Goal: Transaction & Acquisition: Purchase product/service

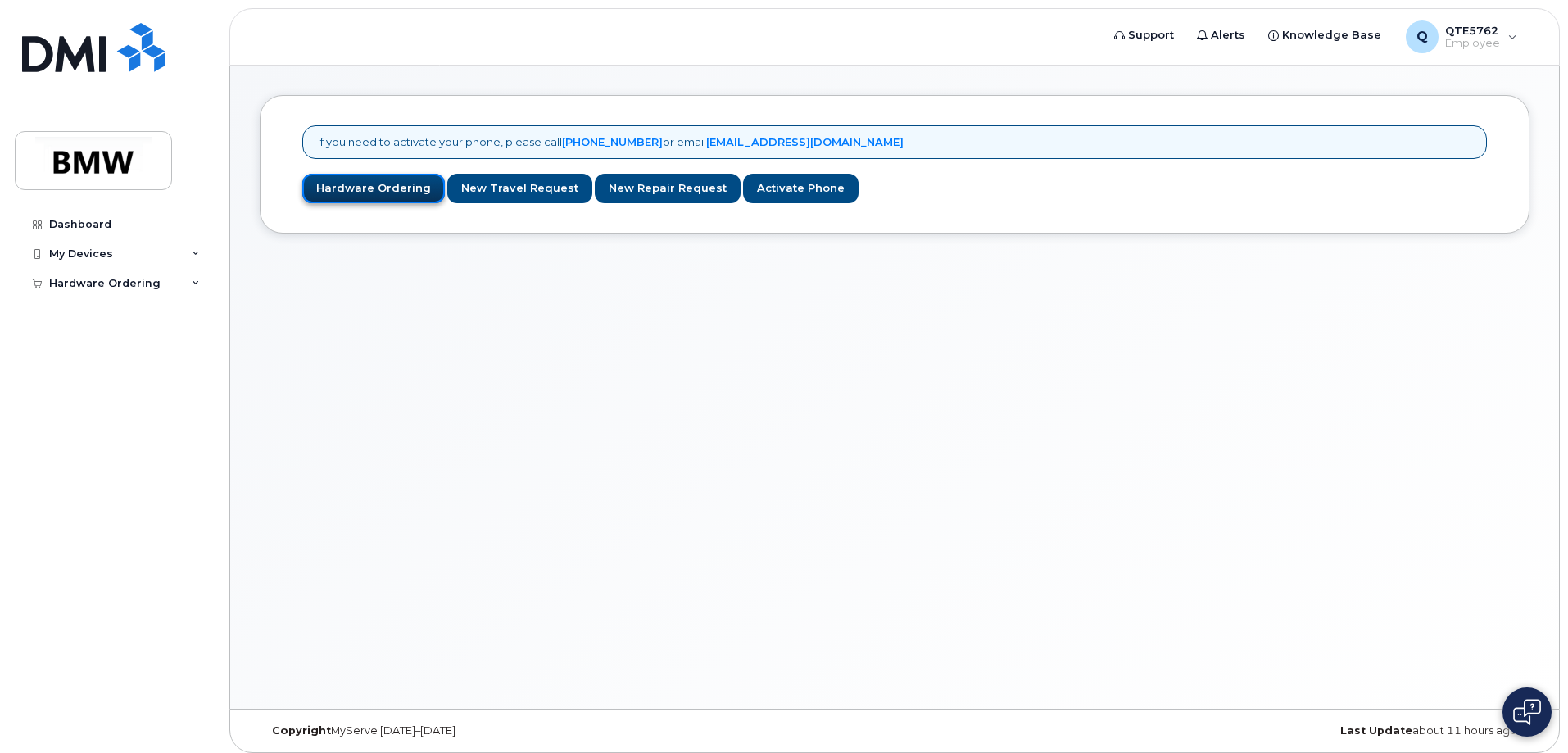
click at [407, 192] on link "Hardware Ordering" at bounding box center [374, 188] width 142 height 30
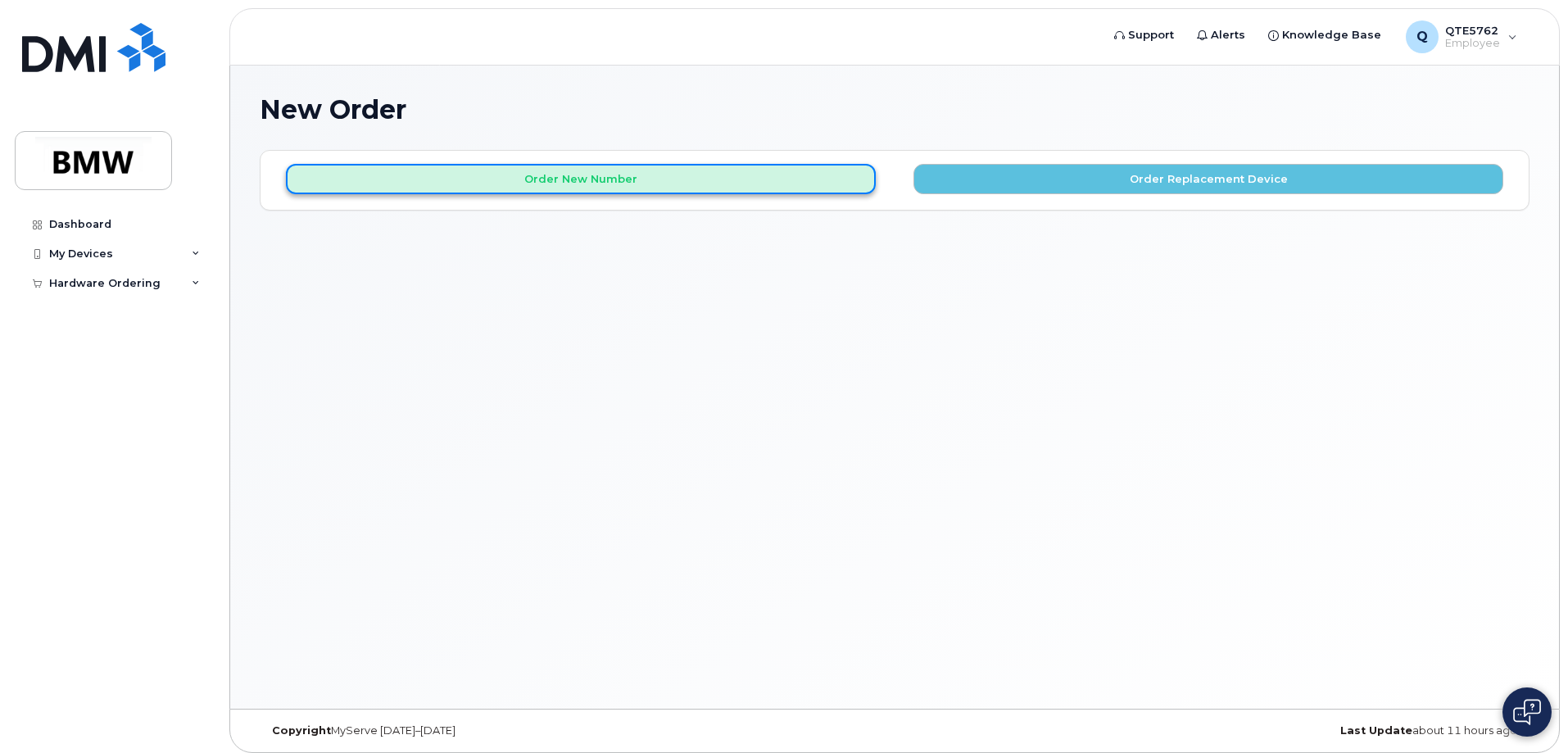
click at [539, 179] on button "Order New Number" at bounding box center [581, 179] width 590 height 30
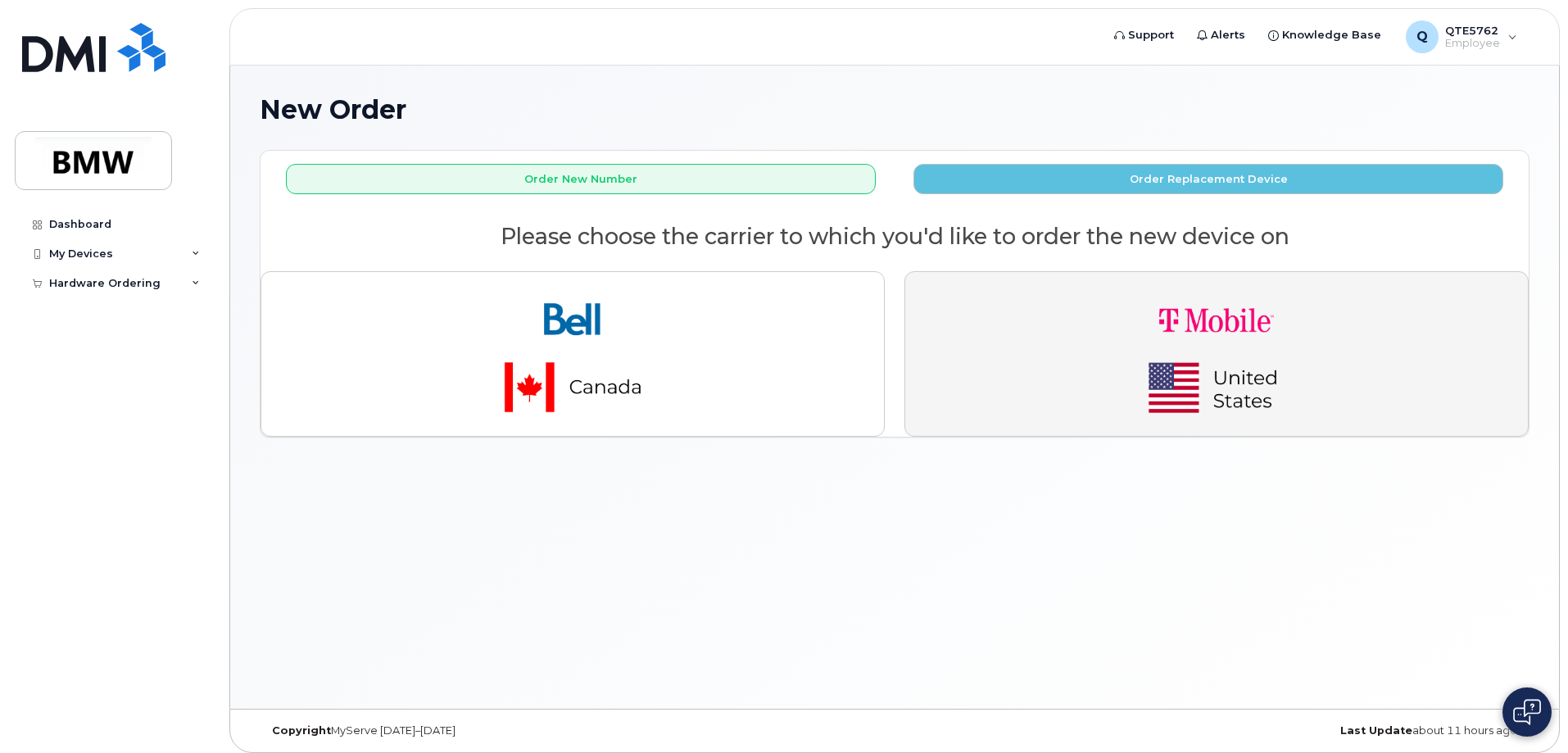
click at [1039, 379] on button "button" at bounding box center [1216, 353] width 624 height 165
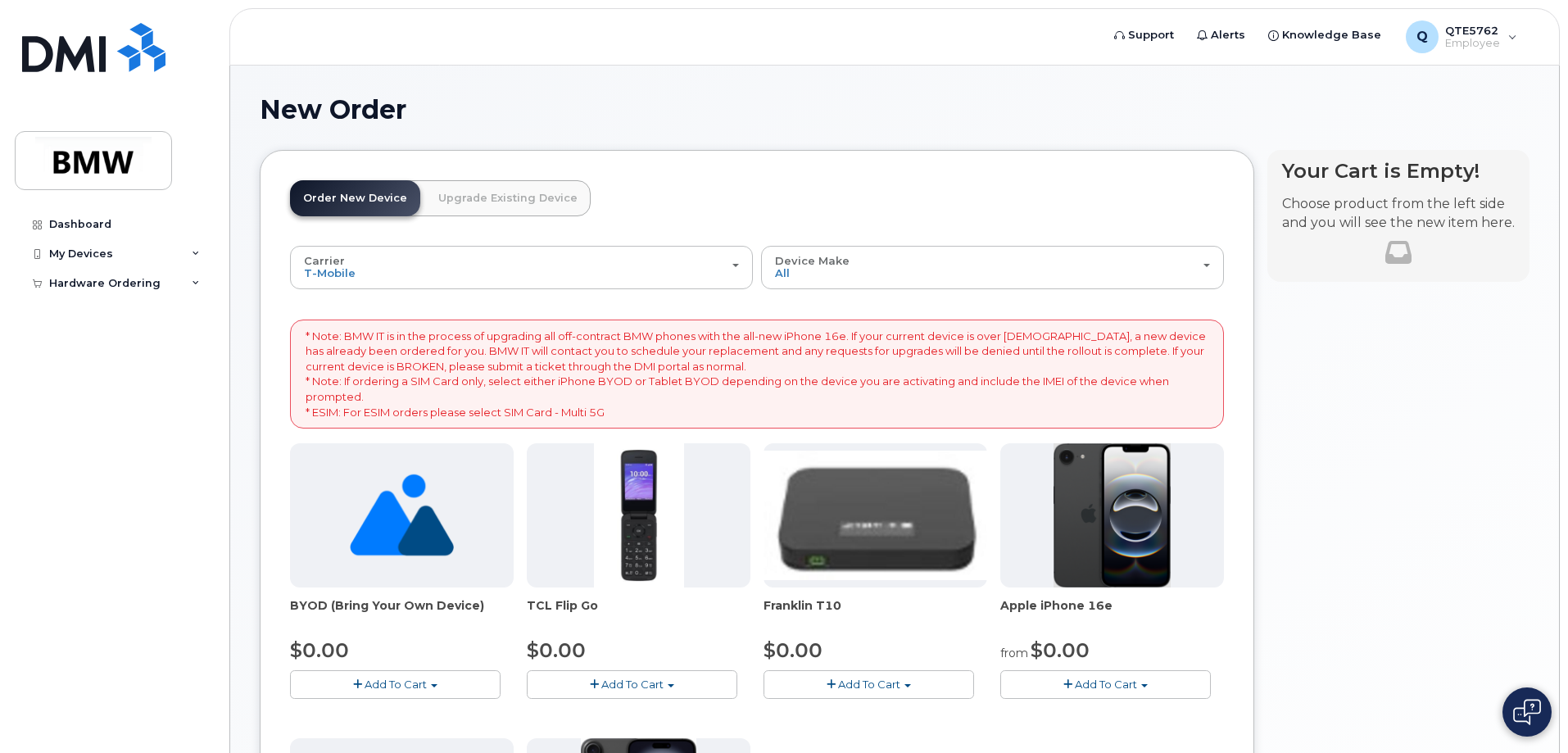
click at [1078, 683] on span "Add To Cart" at bounding box center [1106, 684] width 62 height 13
click at [1072, 710] on link "$0.00 - 30 Month Activation (128GB)" at bounding box center [1122, 714] width 236 height 20
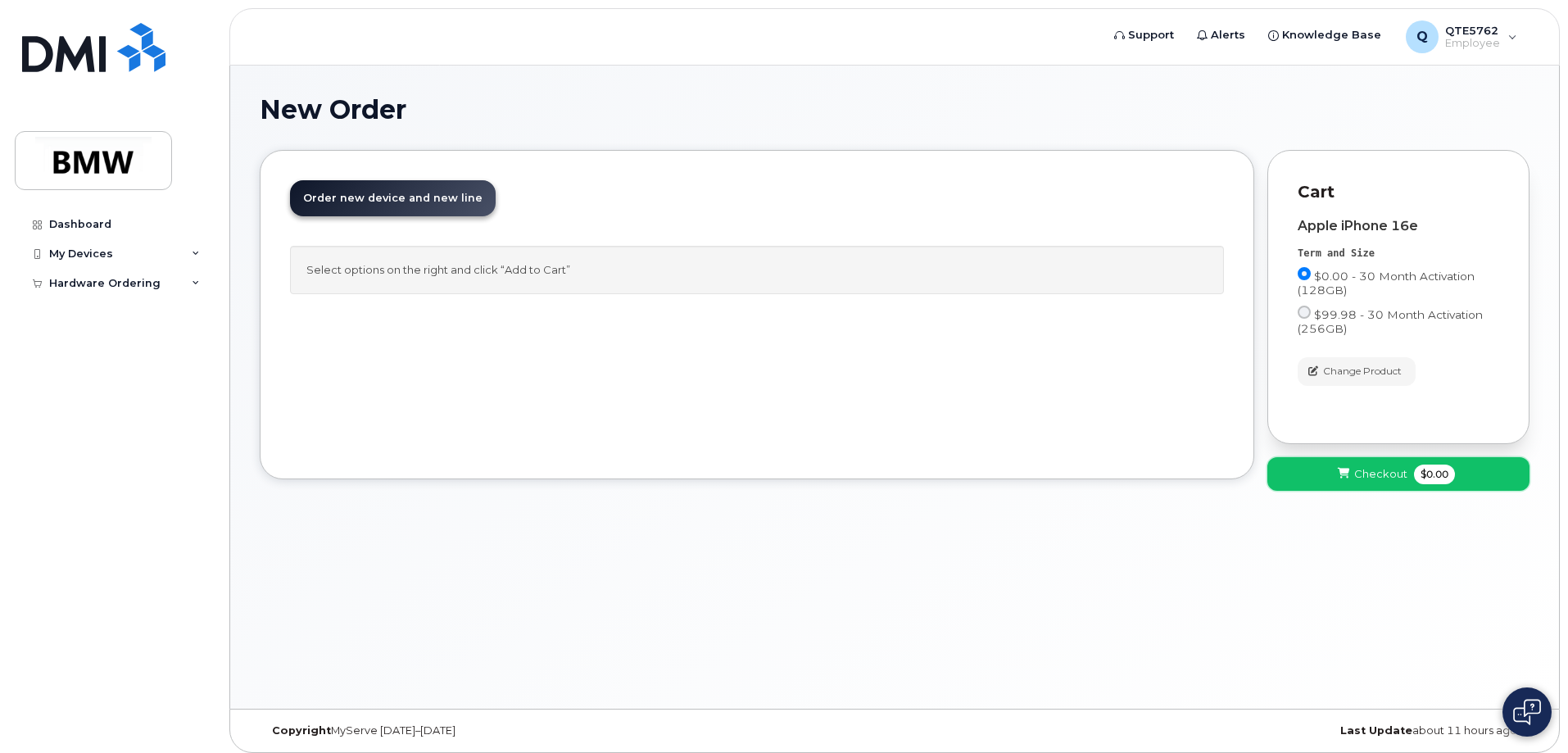
click at [1299, 485] on button "Checkout $0.00" at bounding box center [1398, 473] width 262 height 33
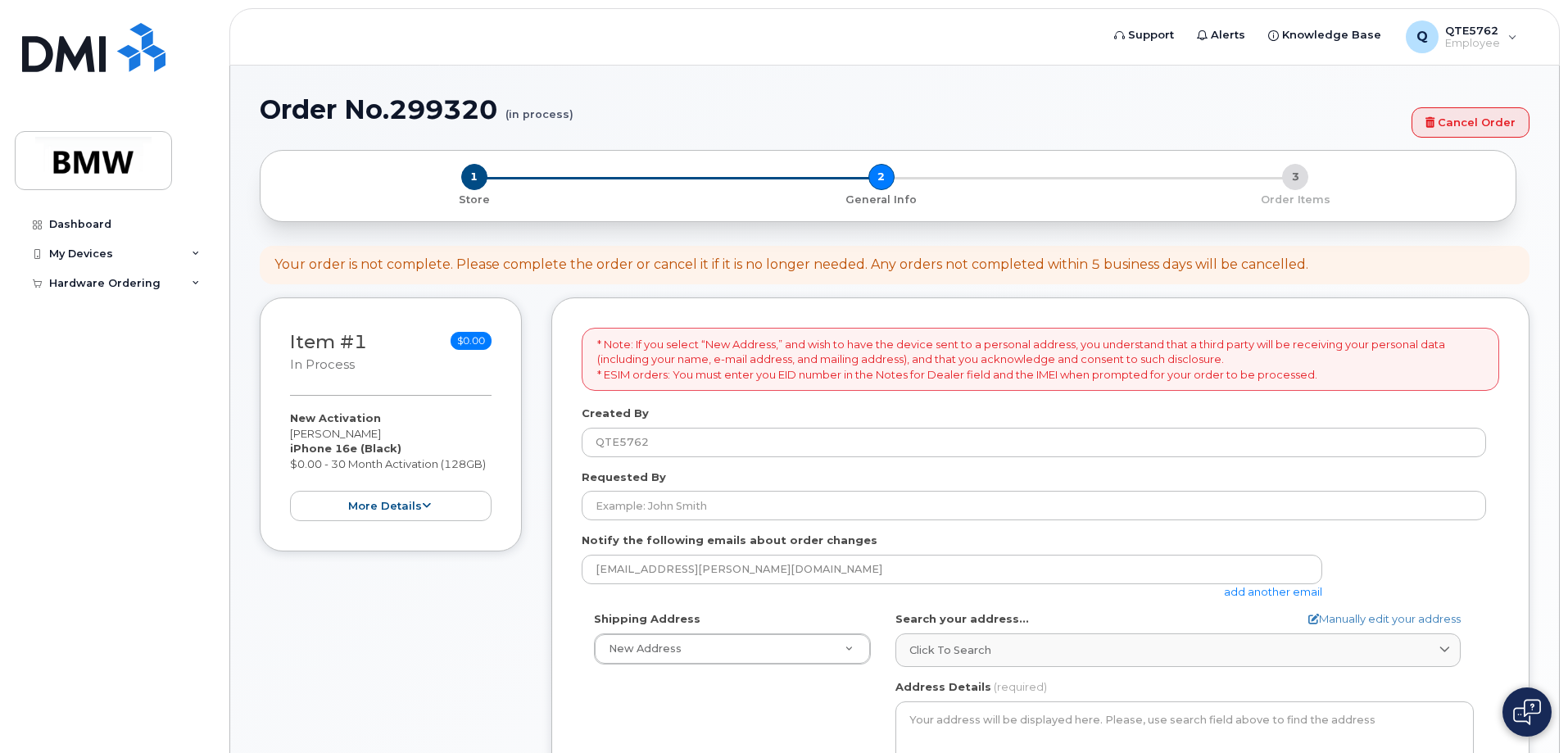
select select
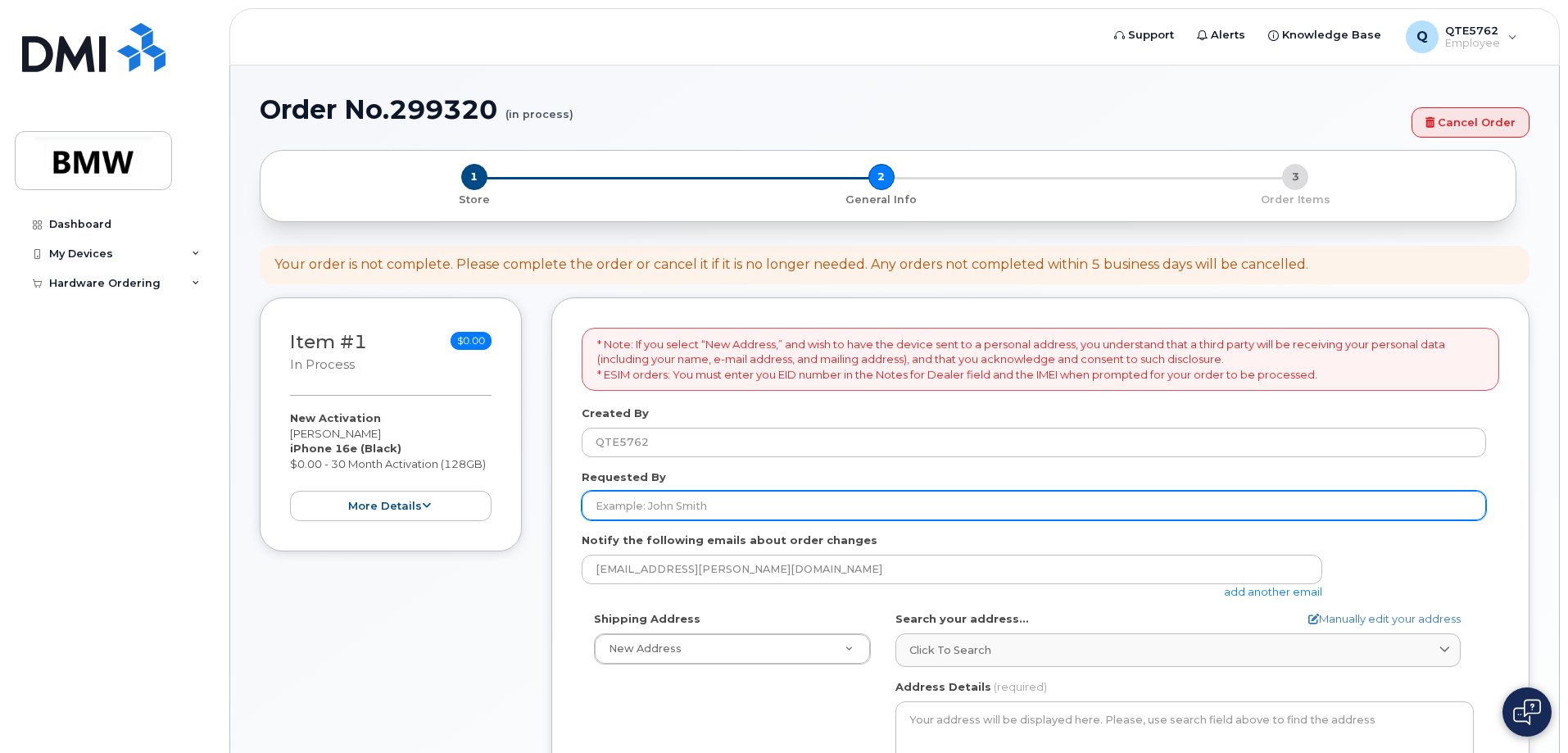
click at [860, 496] on input "Requested By" at bounding box center [1034, 506] width 904 height 30
type input "Jordan Sizemore"
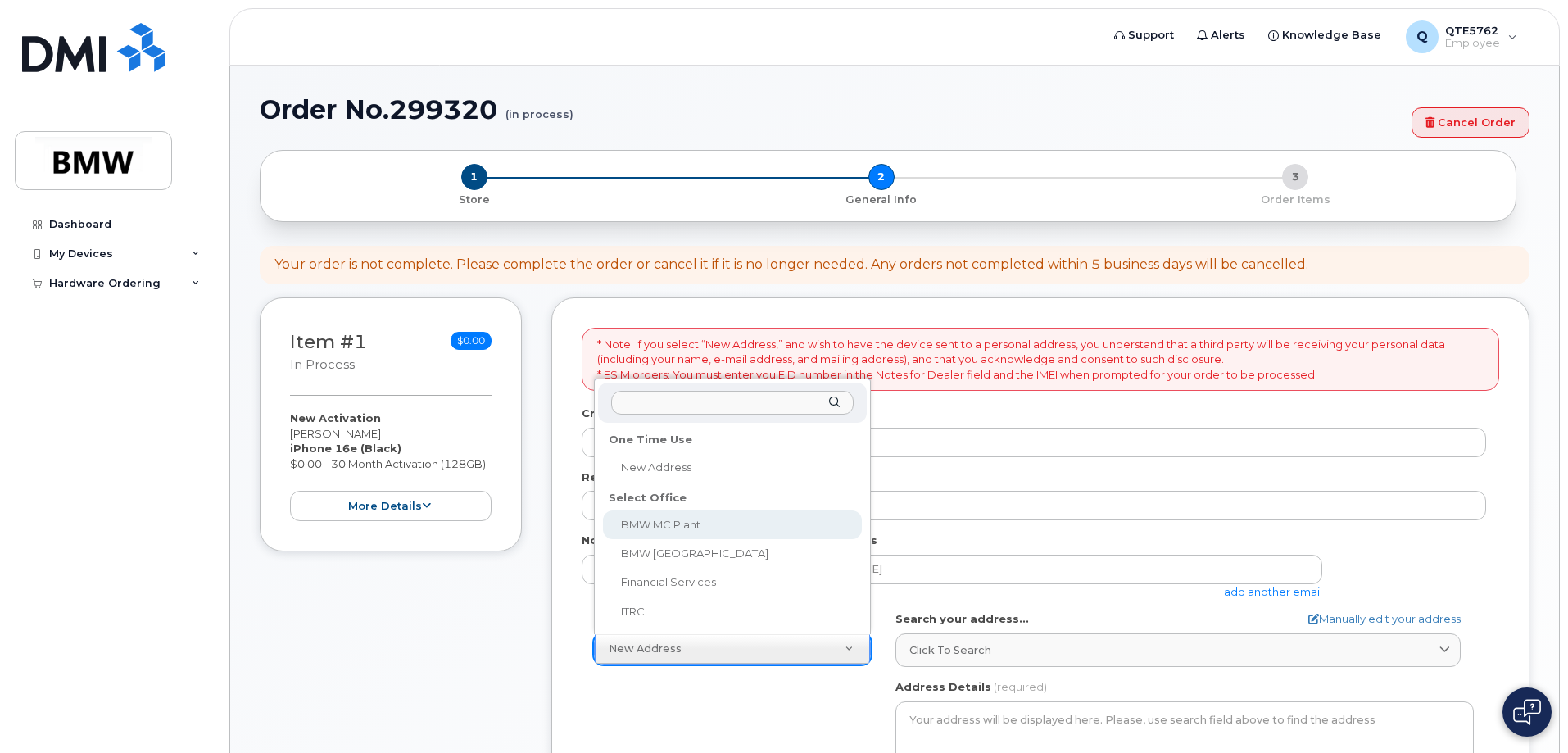
select select
type textarea "1400 Highway 101 S GREER SC 29651-6731 UNITED STATES Greer South Carolina 29651…"
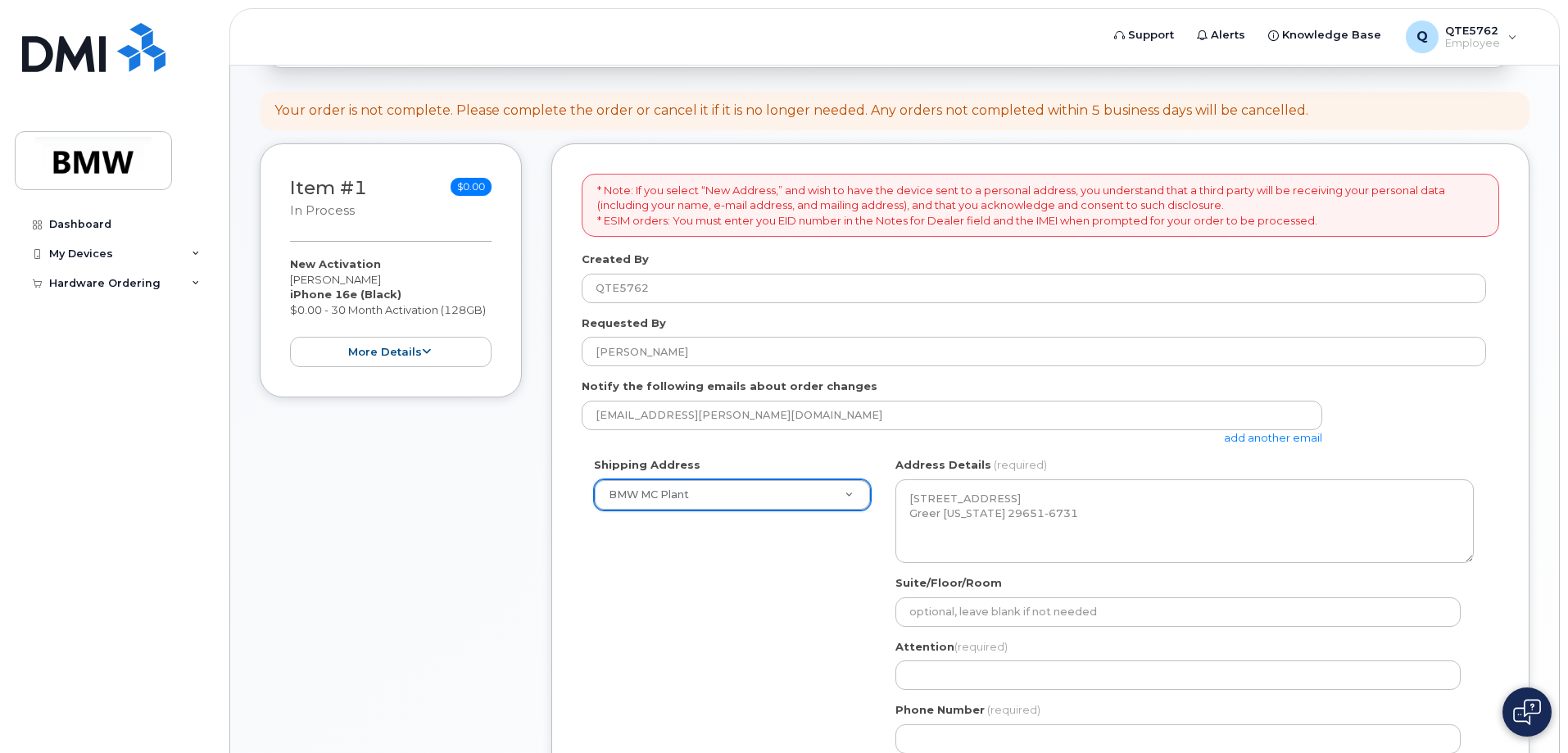
scroll to position [245, 0]
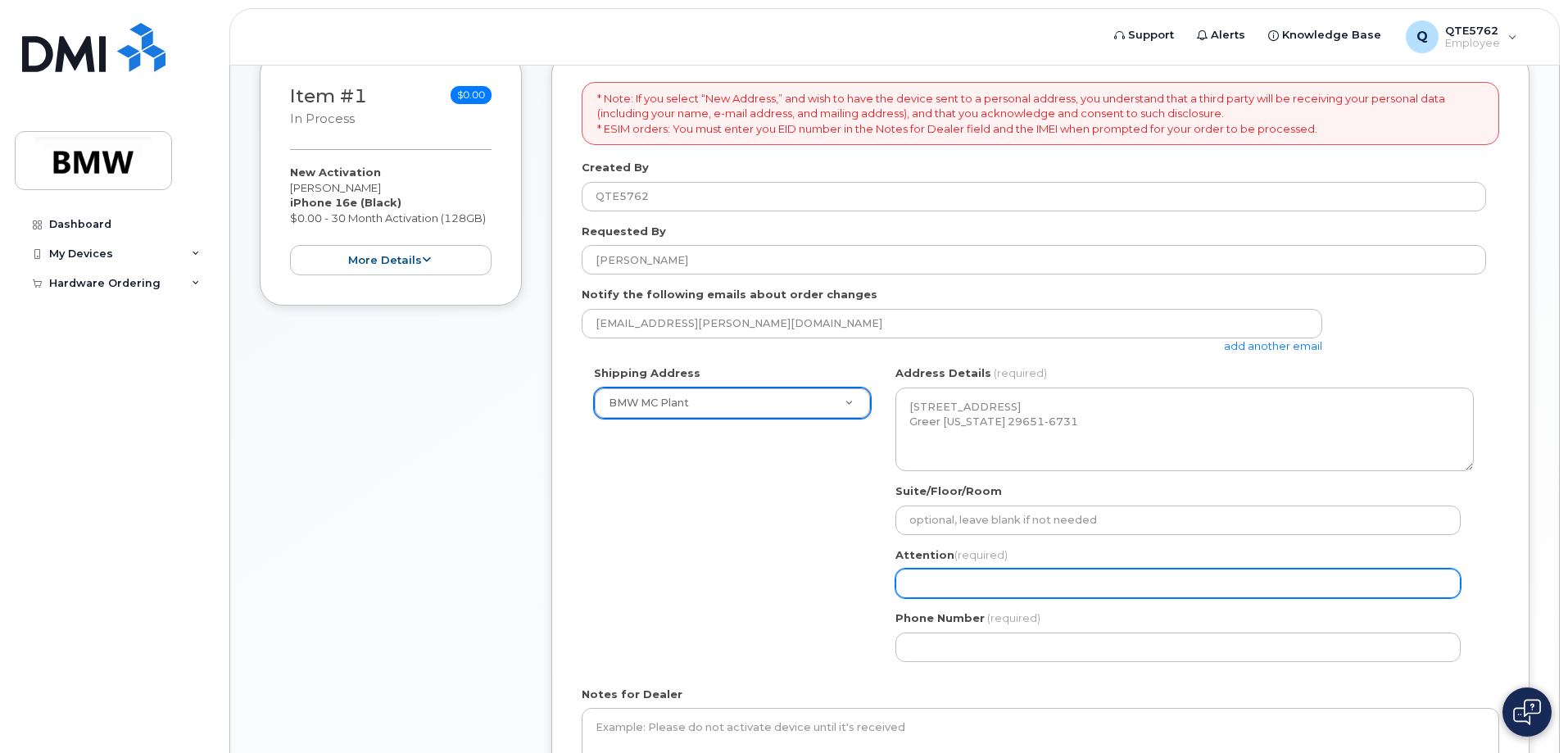
click at [957, 580] on input "Attention (required)" at bounding box center [1178, 583] width 566 height 30
select select
type input "J"
select select
type input "Jo"
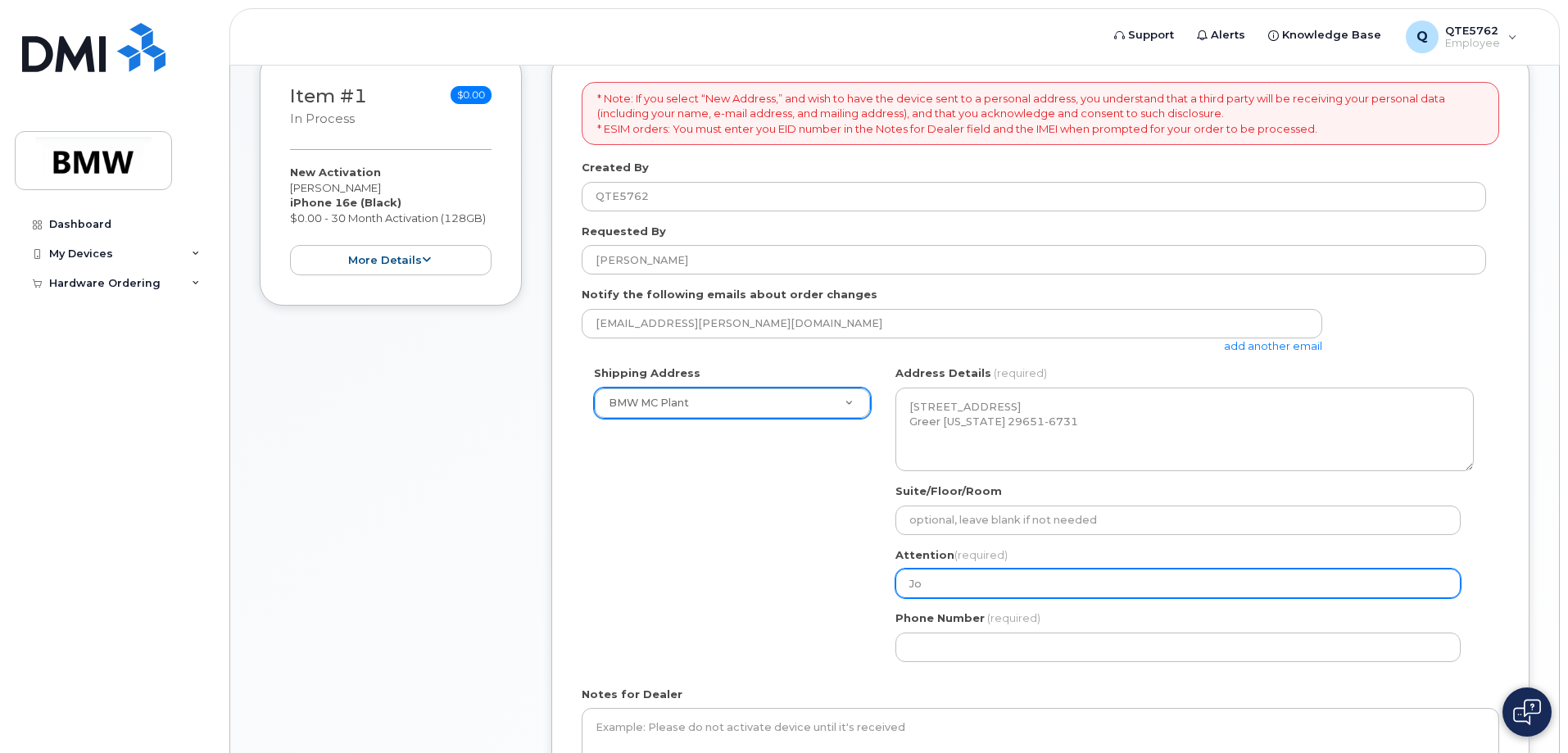
select select
type input "Jor"
select select
type input "Jord"
select select
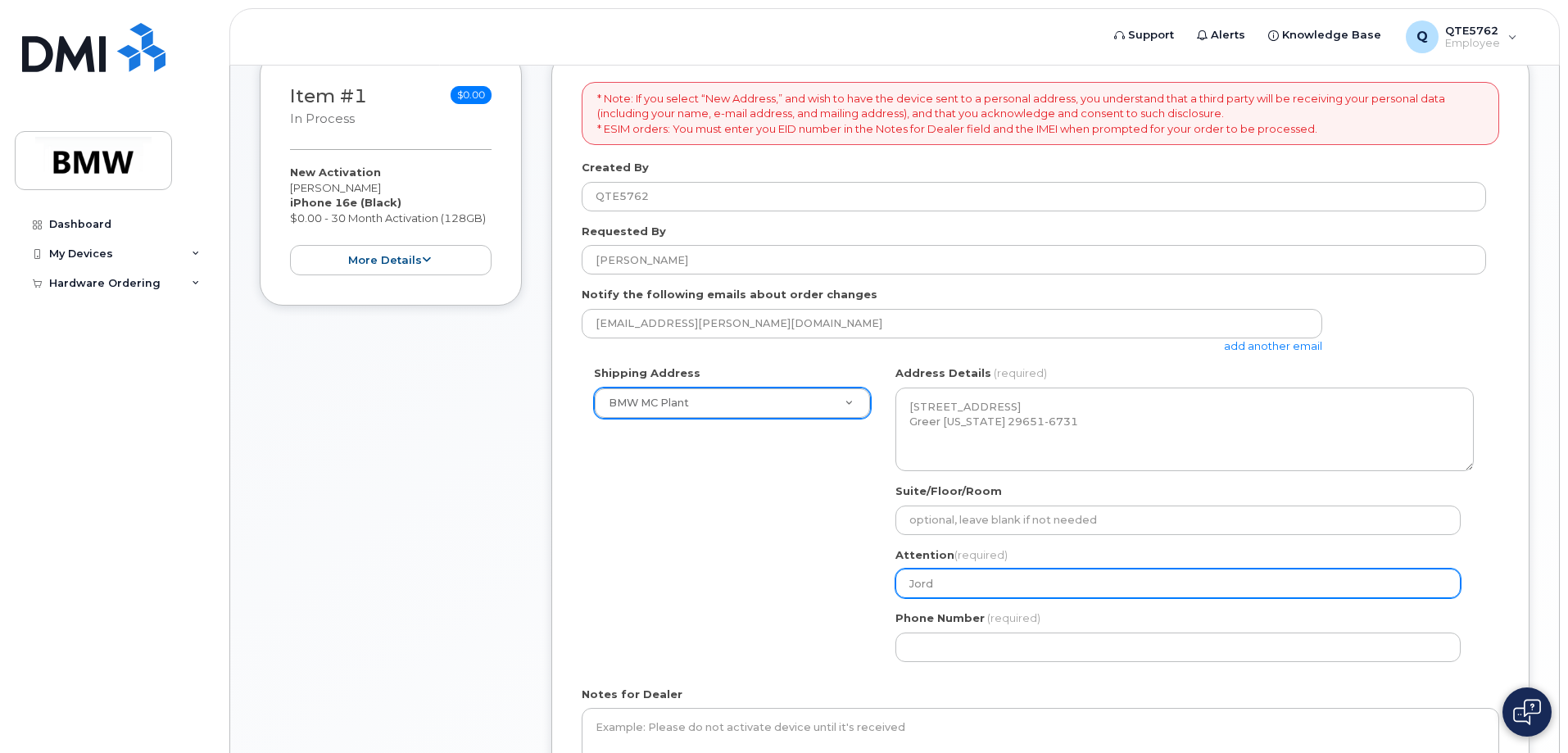
type input "Jorda"
select select
type input "Jordan"
select select
type input "Jordan S"
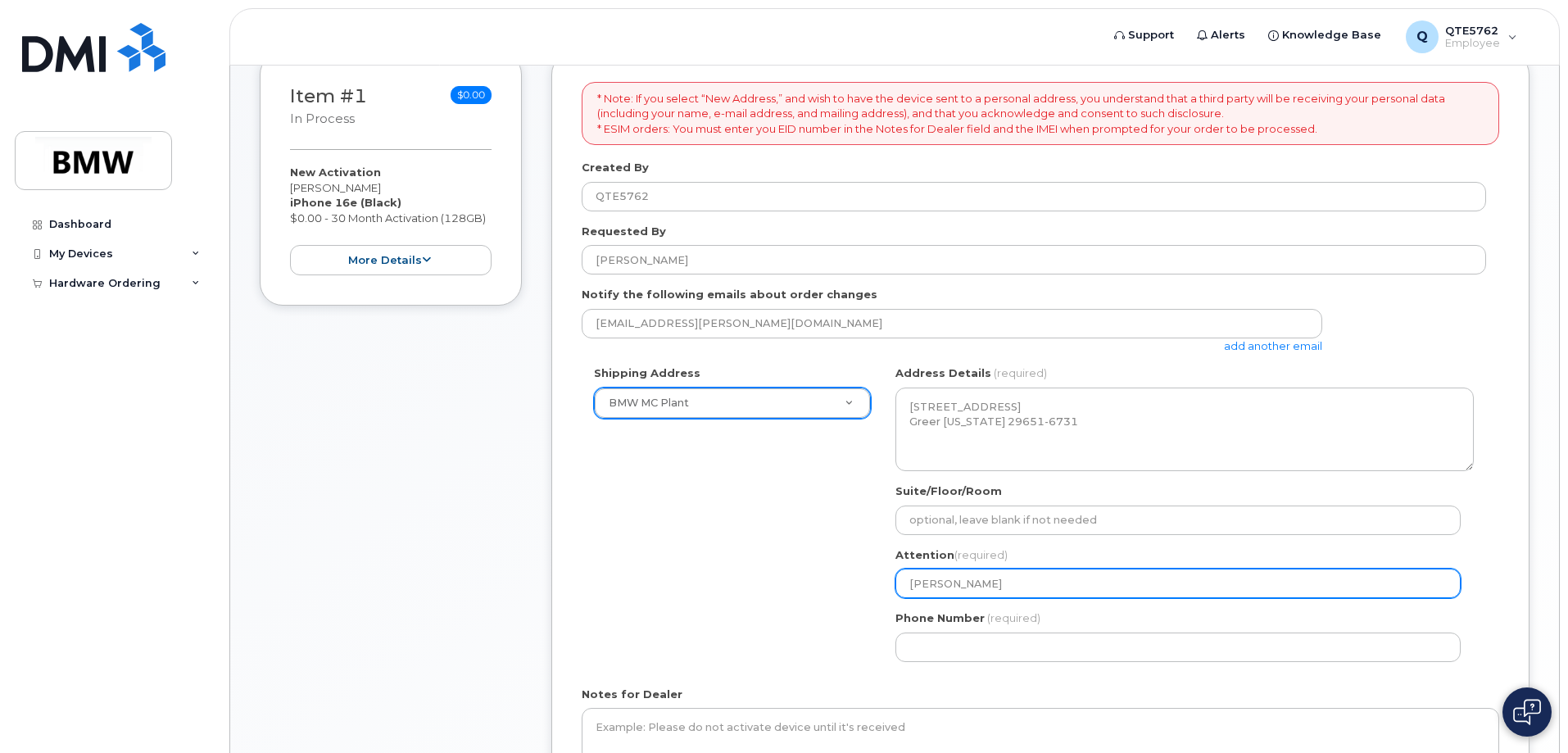
select select
type input "Jordan Si"
select select
type input "Jordan Siz"
select select
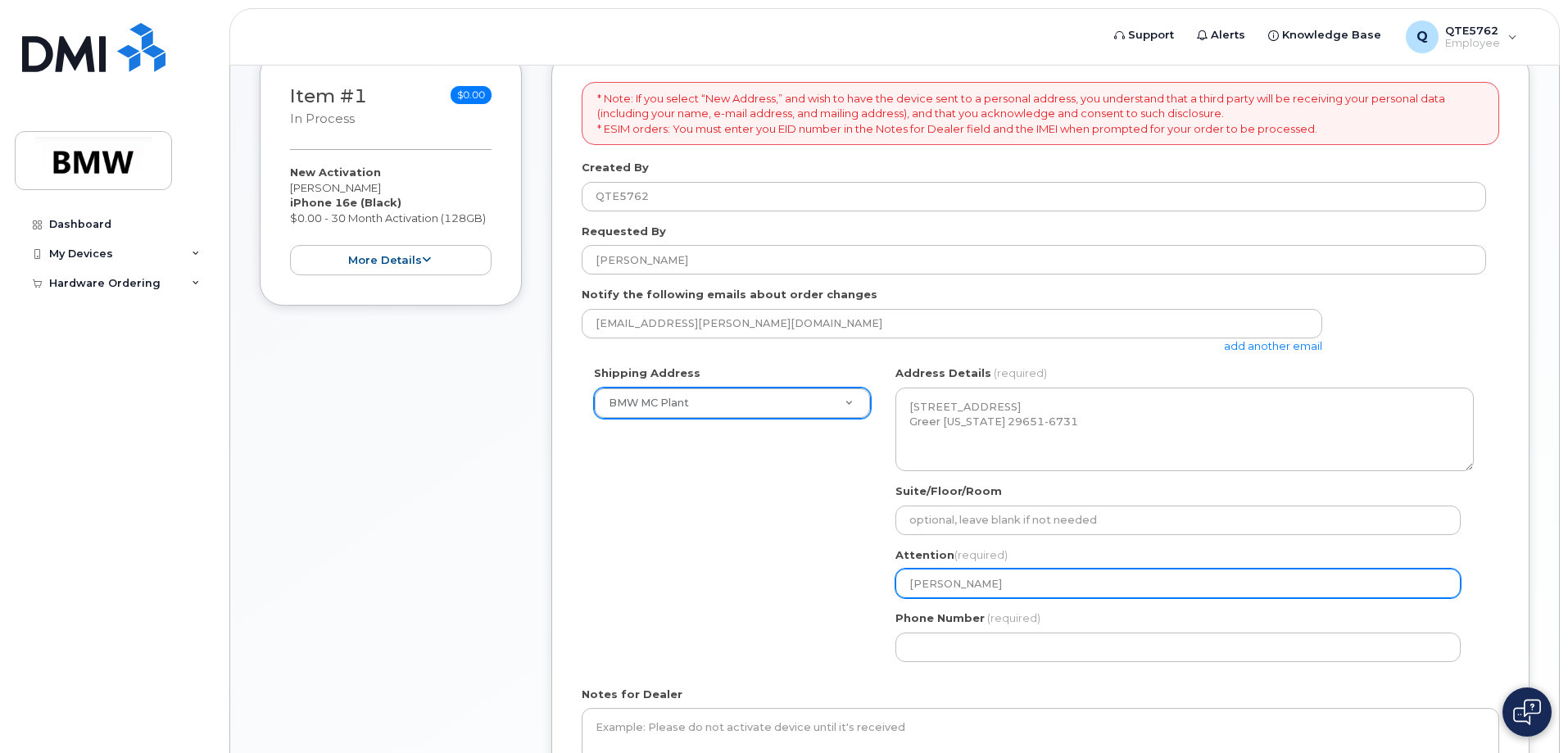
type input "Jordan Size"
select select
type input "Jordan Sizer"
select select
type input "Jordan Sizerm"
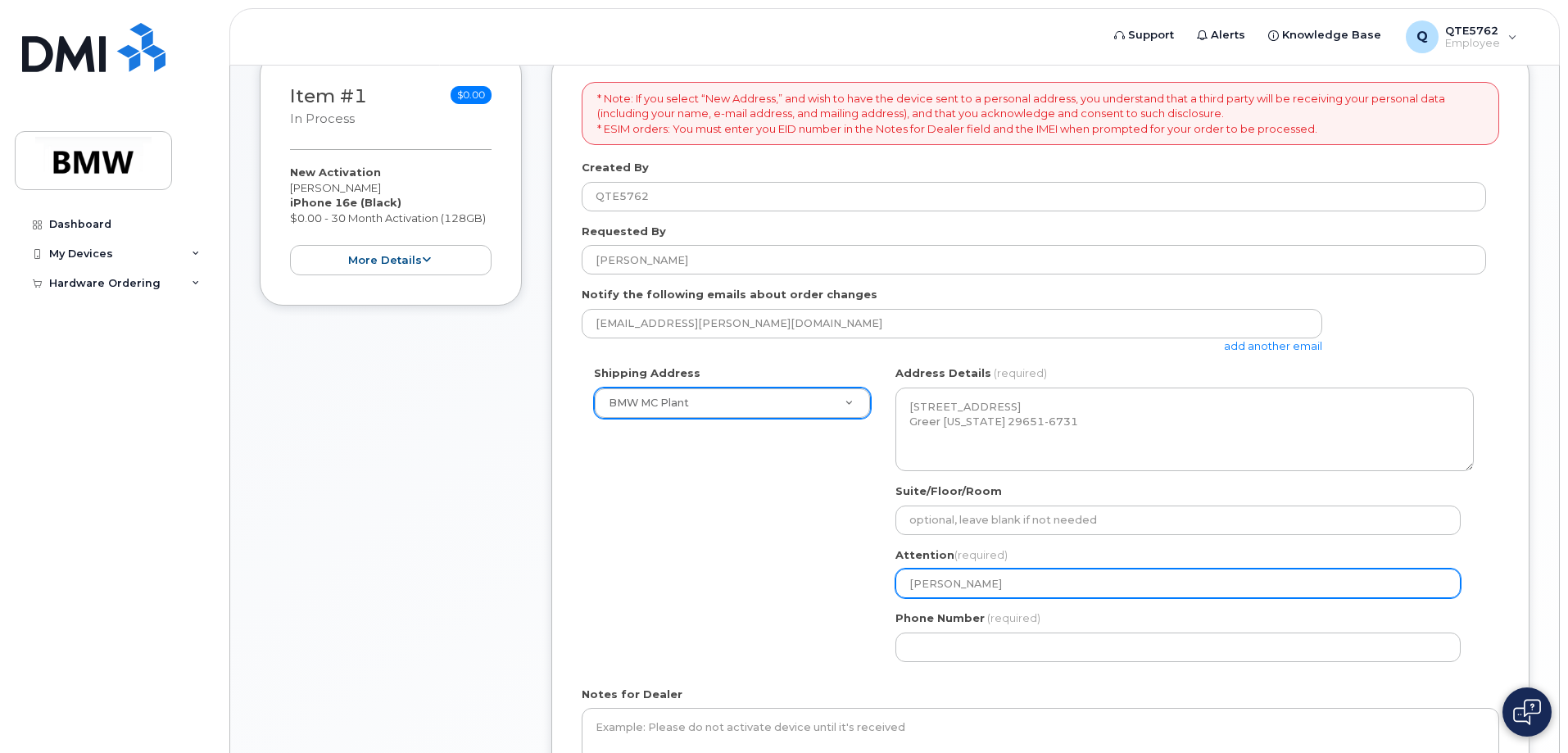
select select
type input "Jordan Sizermo"
select select
type input "Jordan Sizerm"
select select
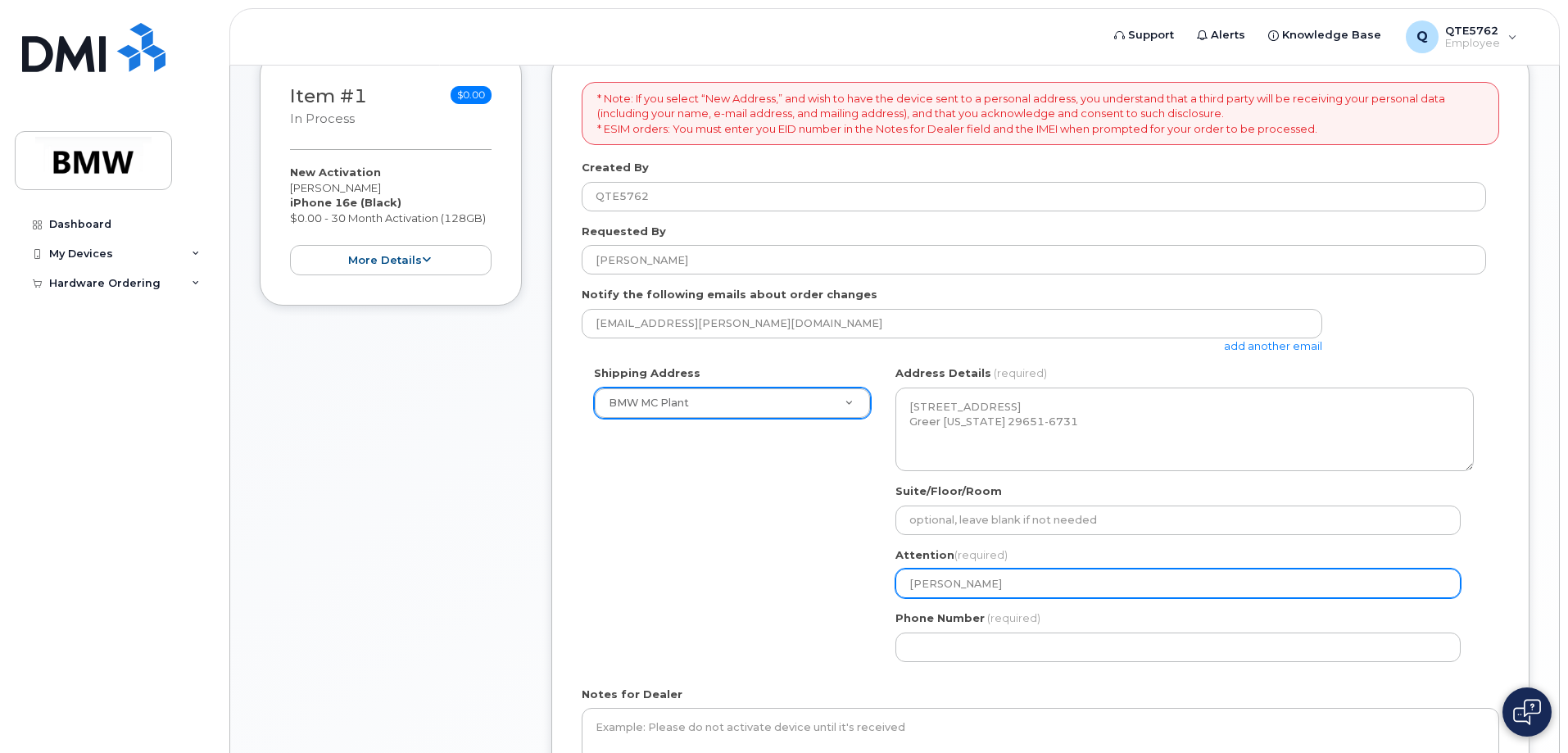
type input "Jordan Sizer"
select select
type input "Jordan Size"
select select
type input "Jordan Sizem"
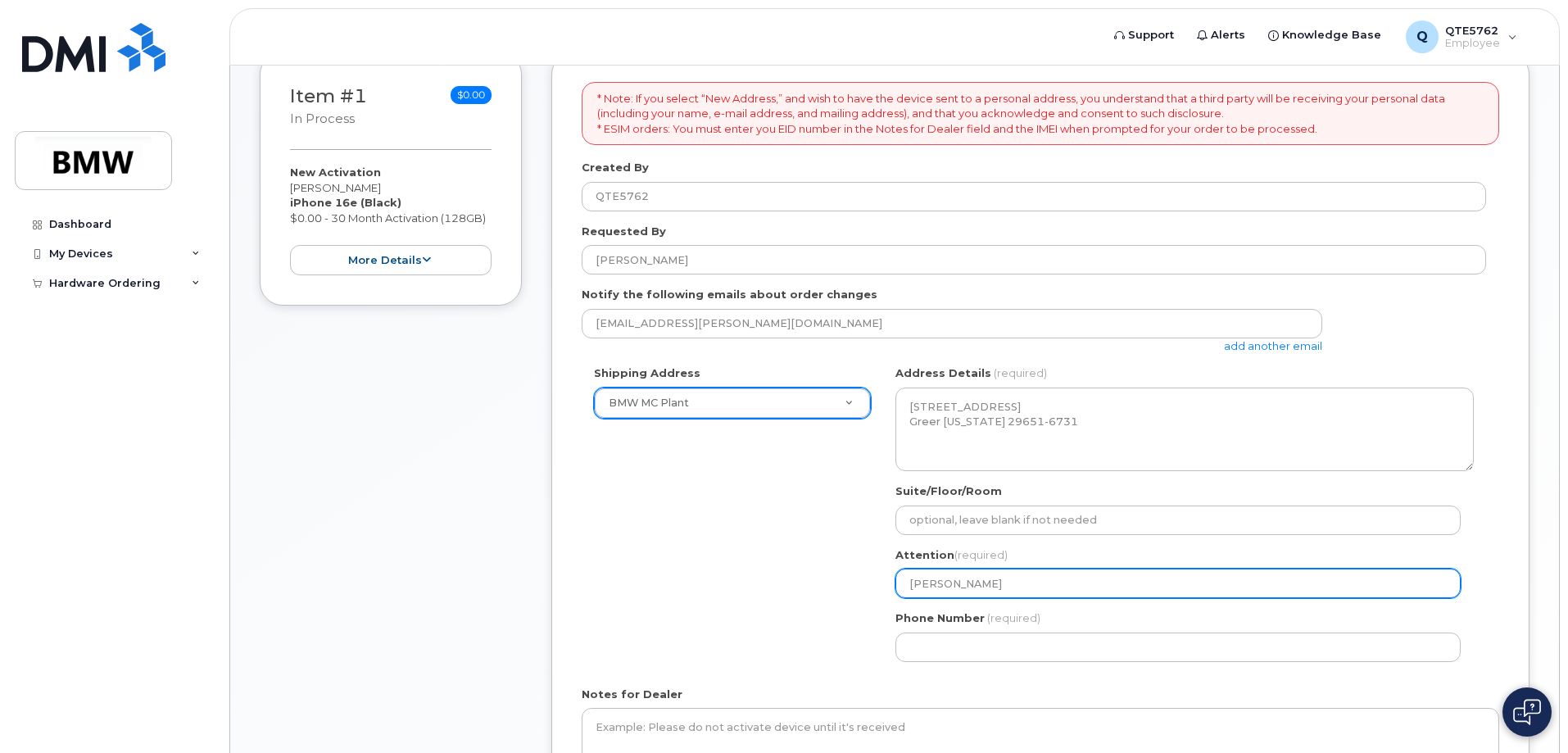
select select
type input "Jordan Sizemo"
select select
type input "Jordan Sizemor"
select select
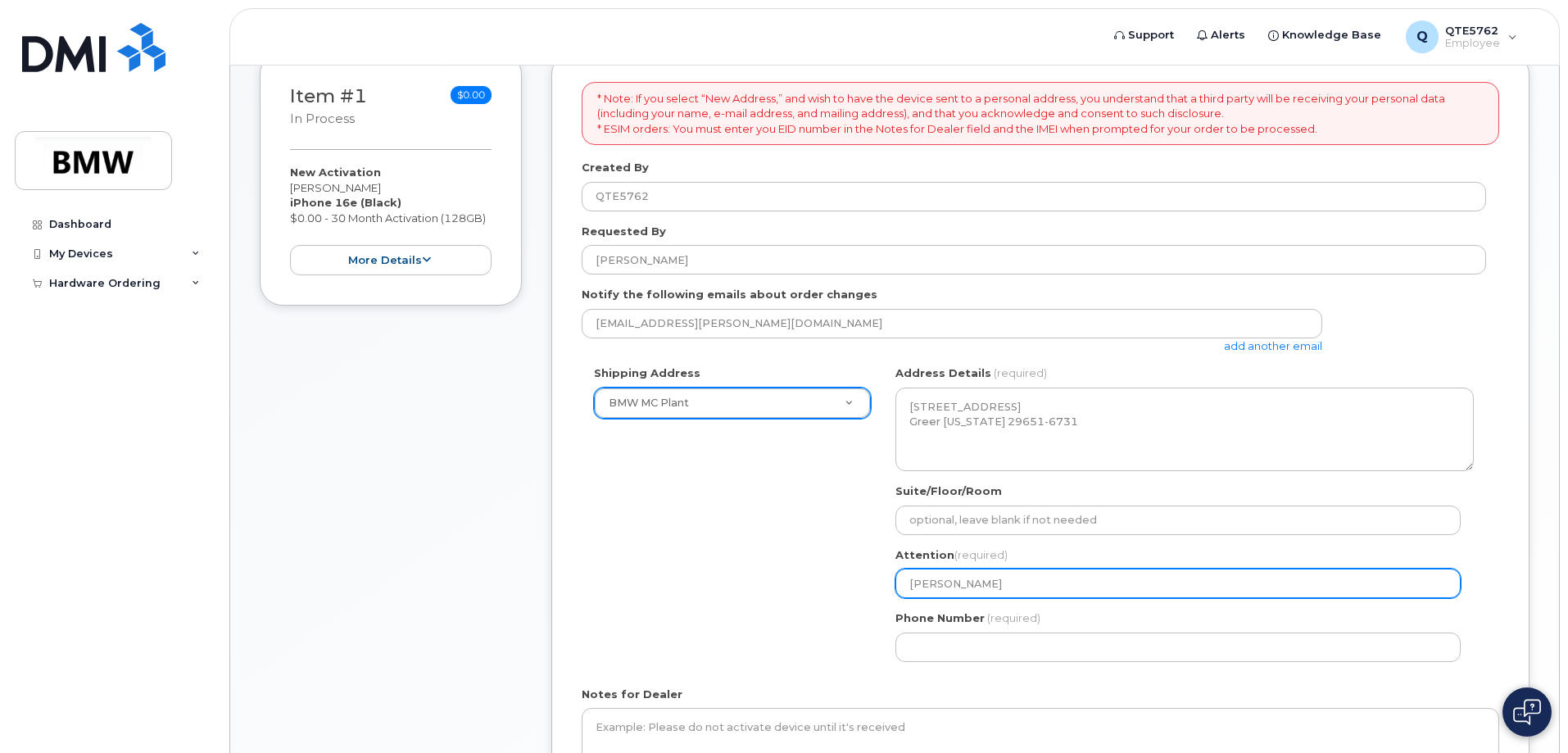
type input "Jordan Sizemore"
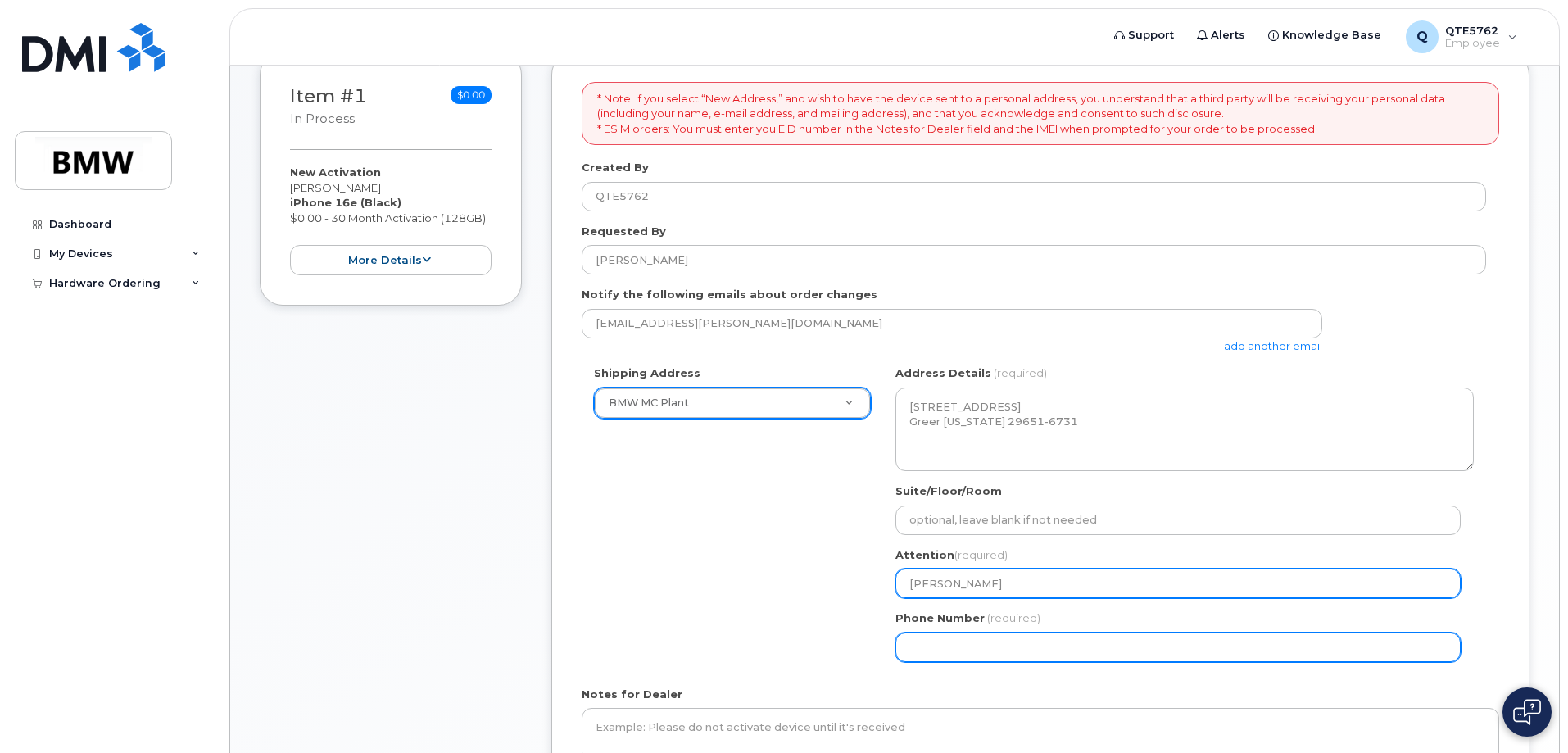
select select
type input "864678070"
select select
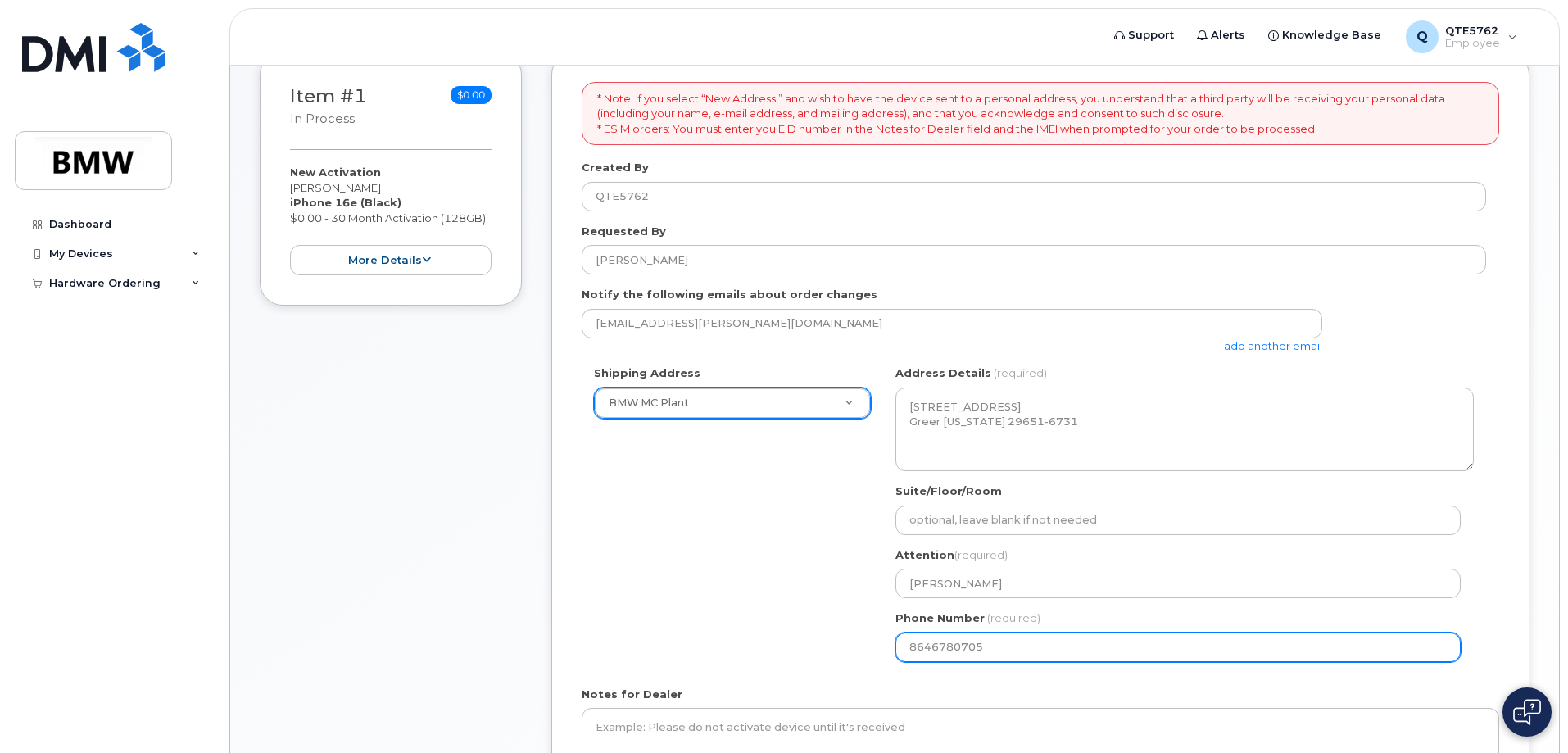
scroll to position [435, 0]
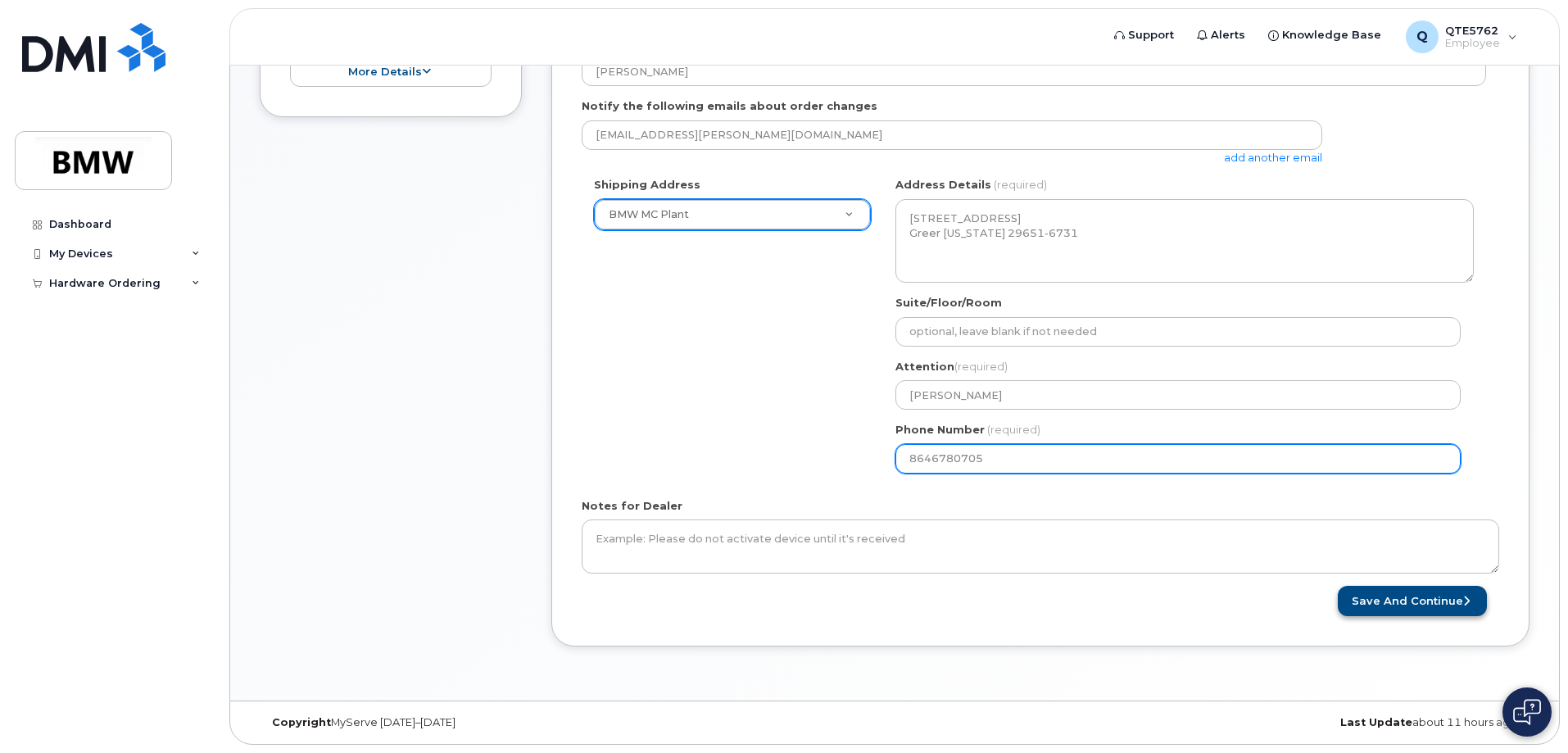
type input "8646780705"
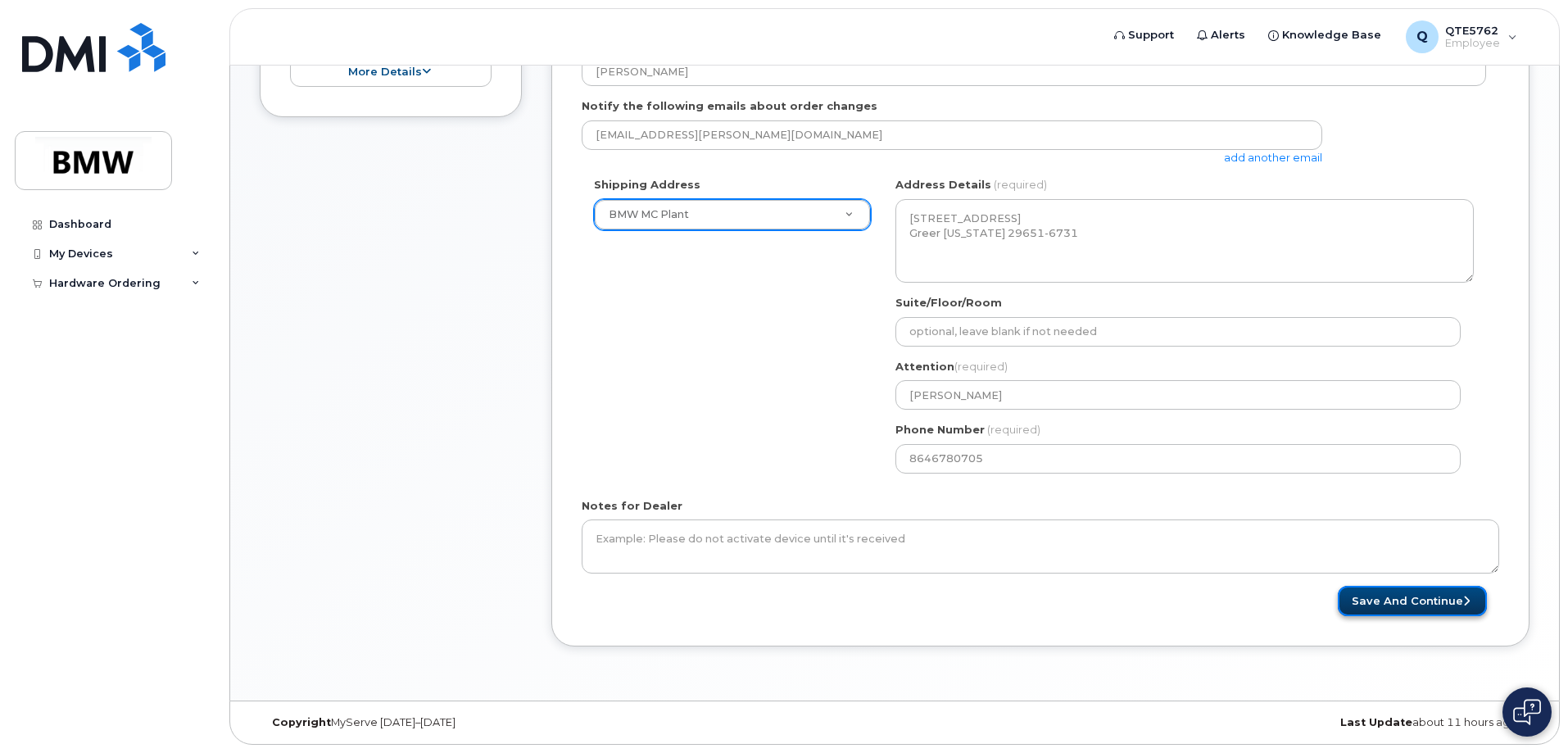
click at [1456, 606] on button "Save and Continue" at bounding box center [1413, 601] width 150 height 30
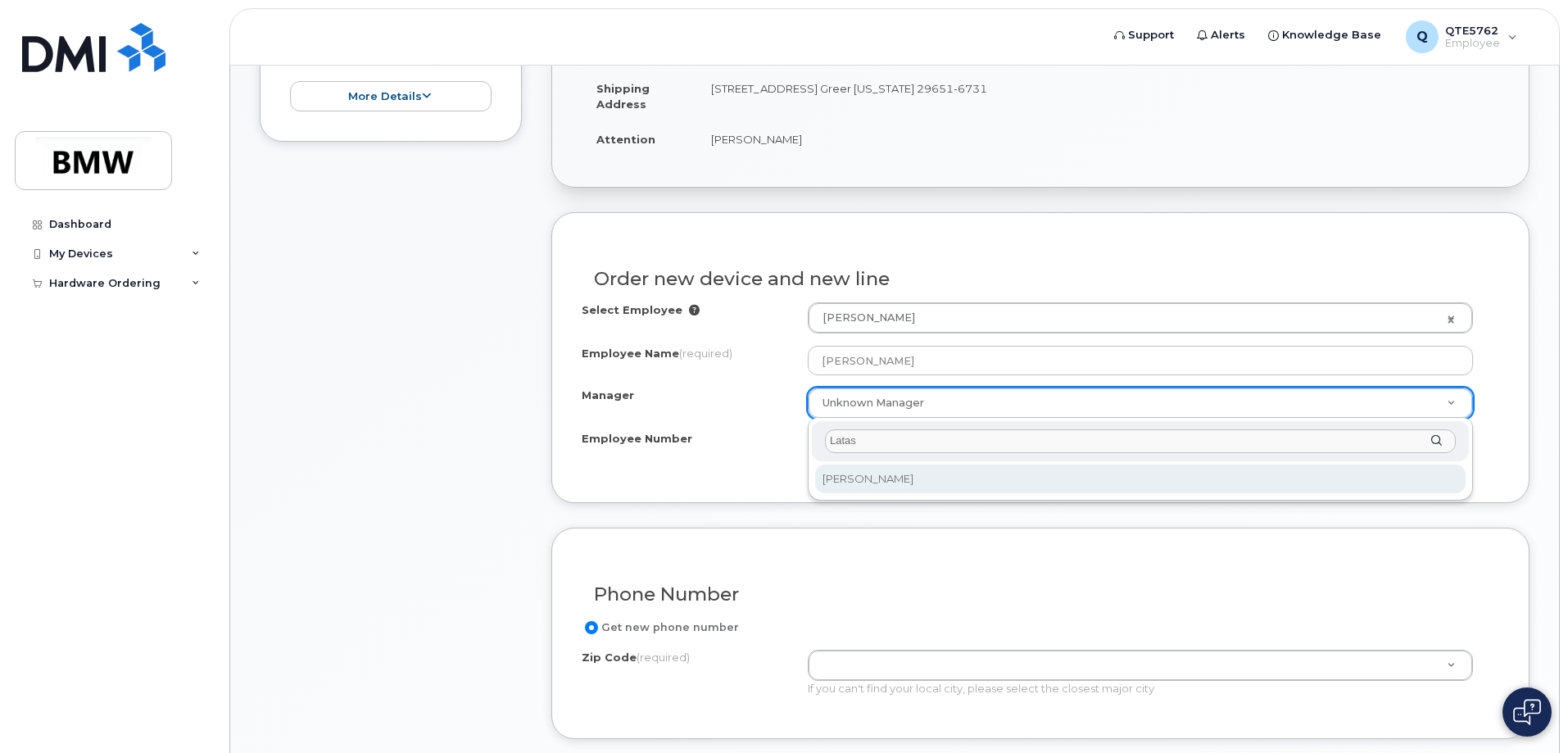
type input "Latas"
select select "1900199"
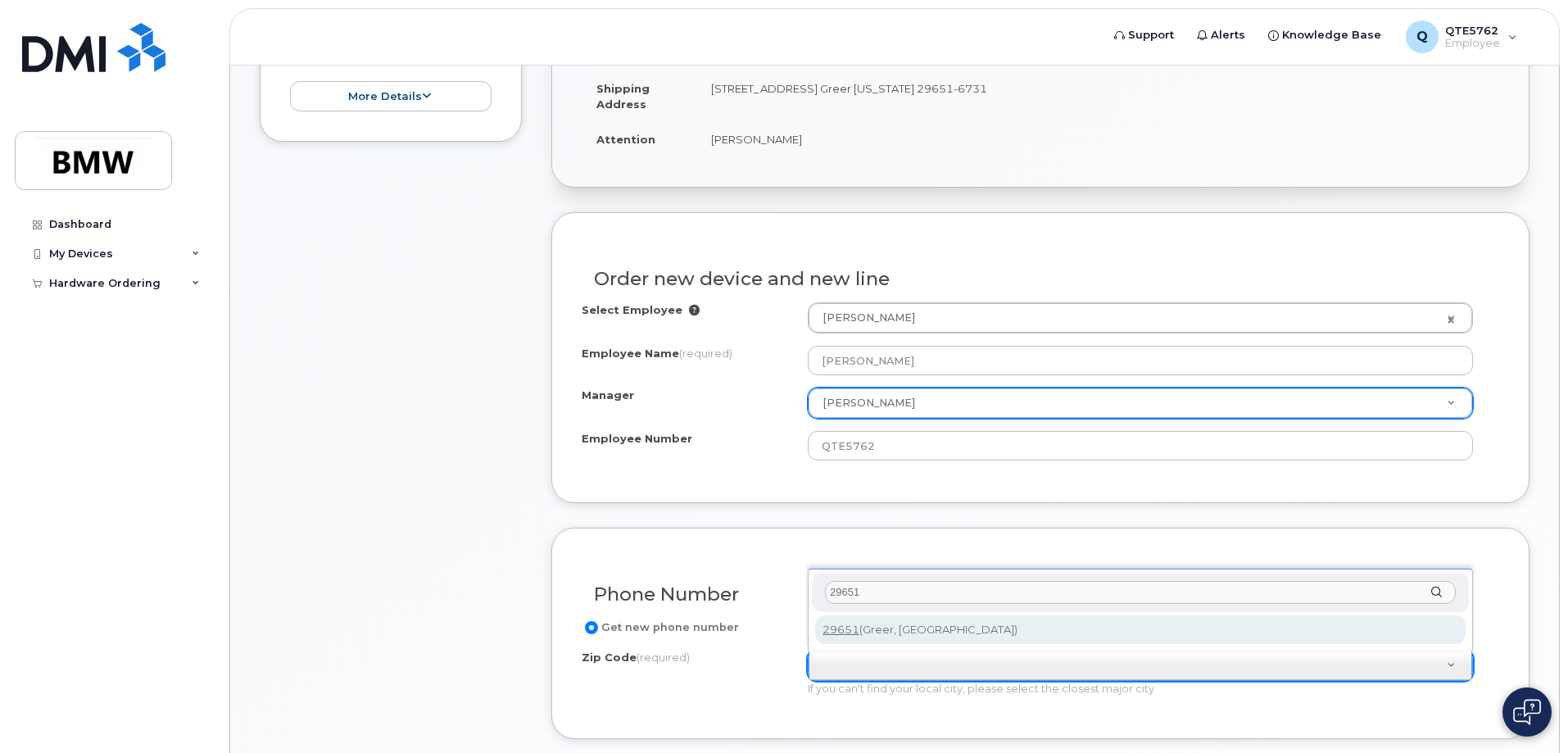
type input "29651"
type input "29651 (Greer, SC)"
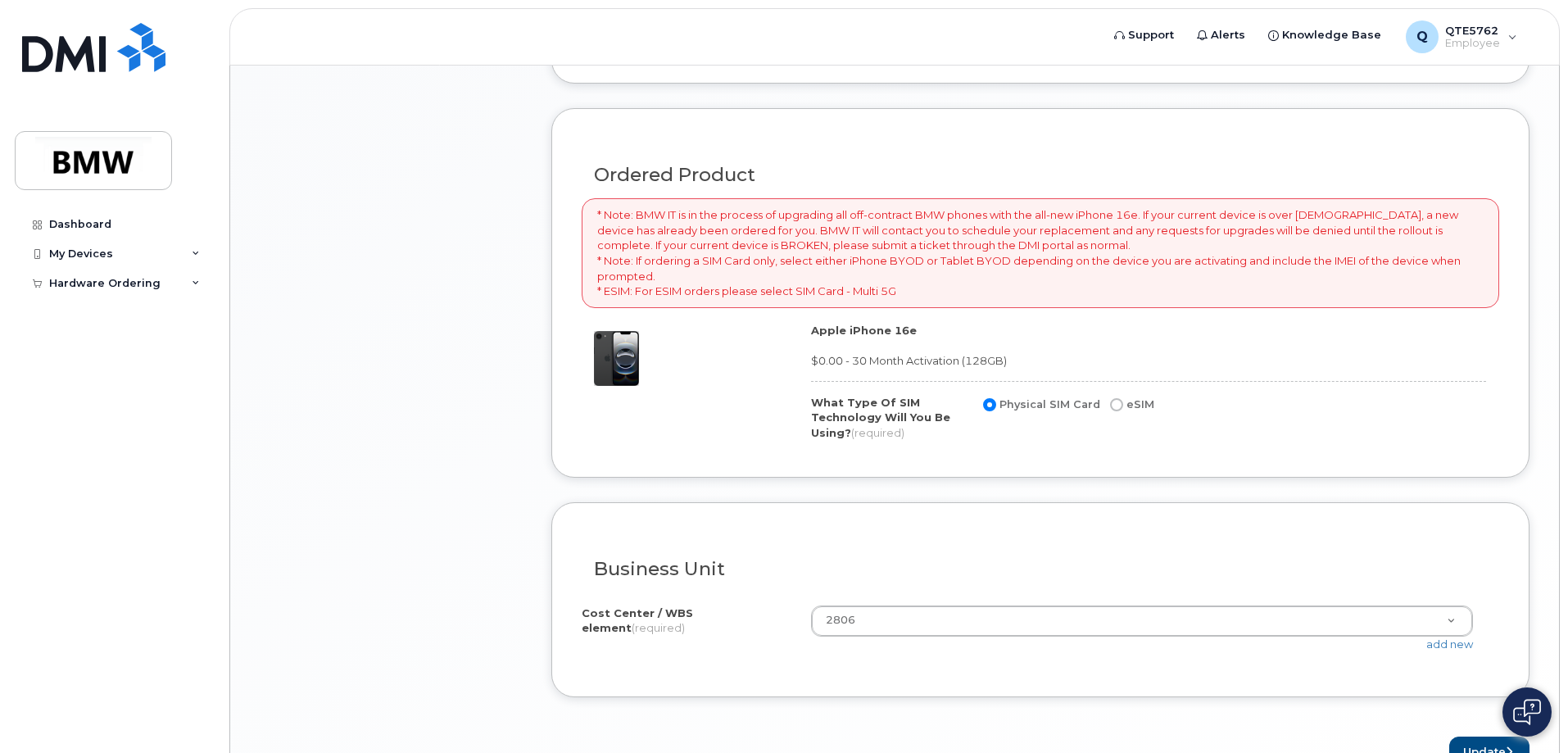
scroll to position [1147, 0]
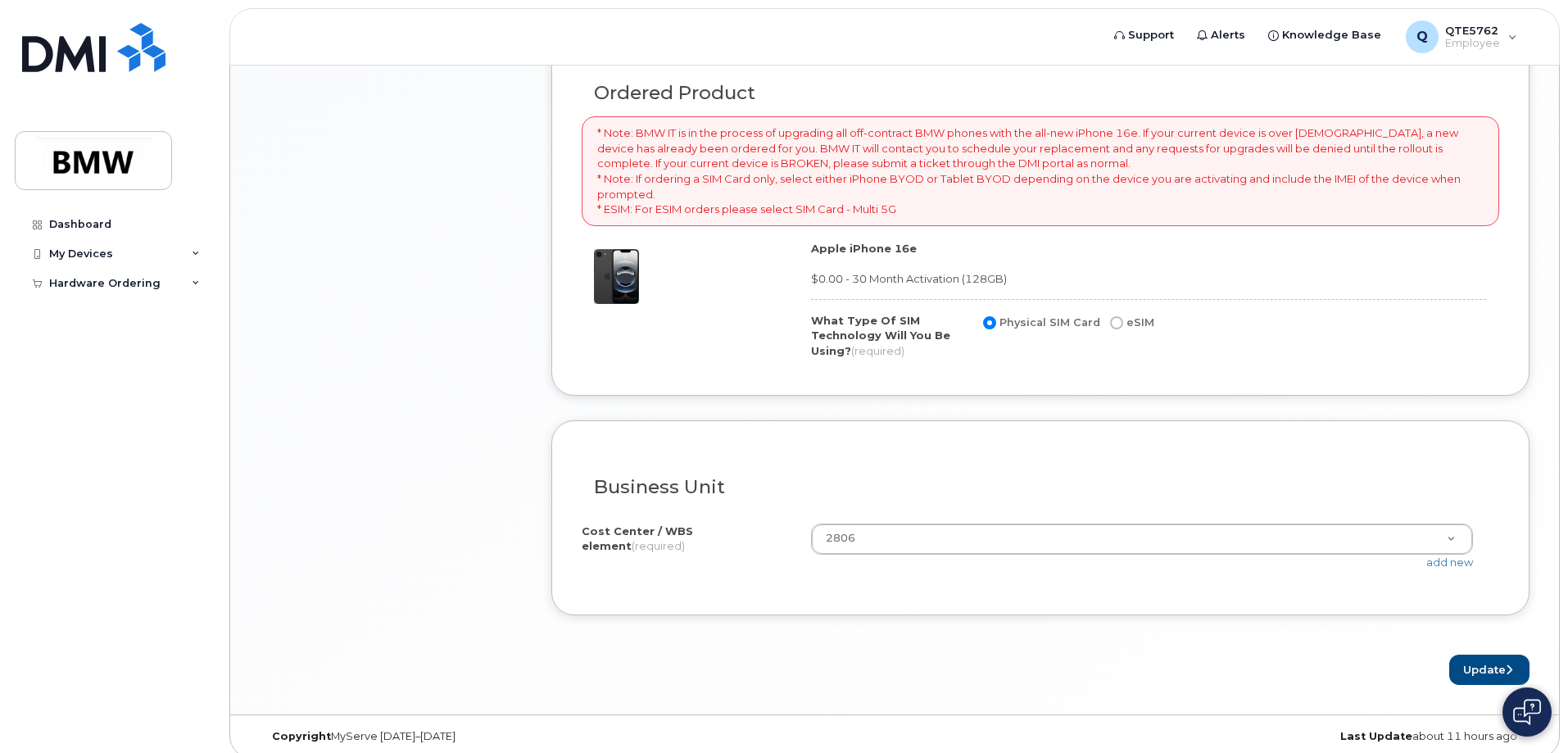
click at [1117, 323] on input "eSIM" at bounding box center [1117, 323] width 13 height 13
radio input "true"
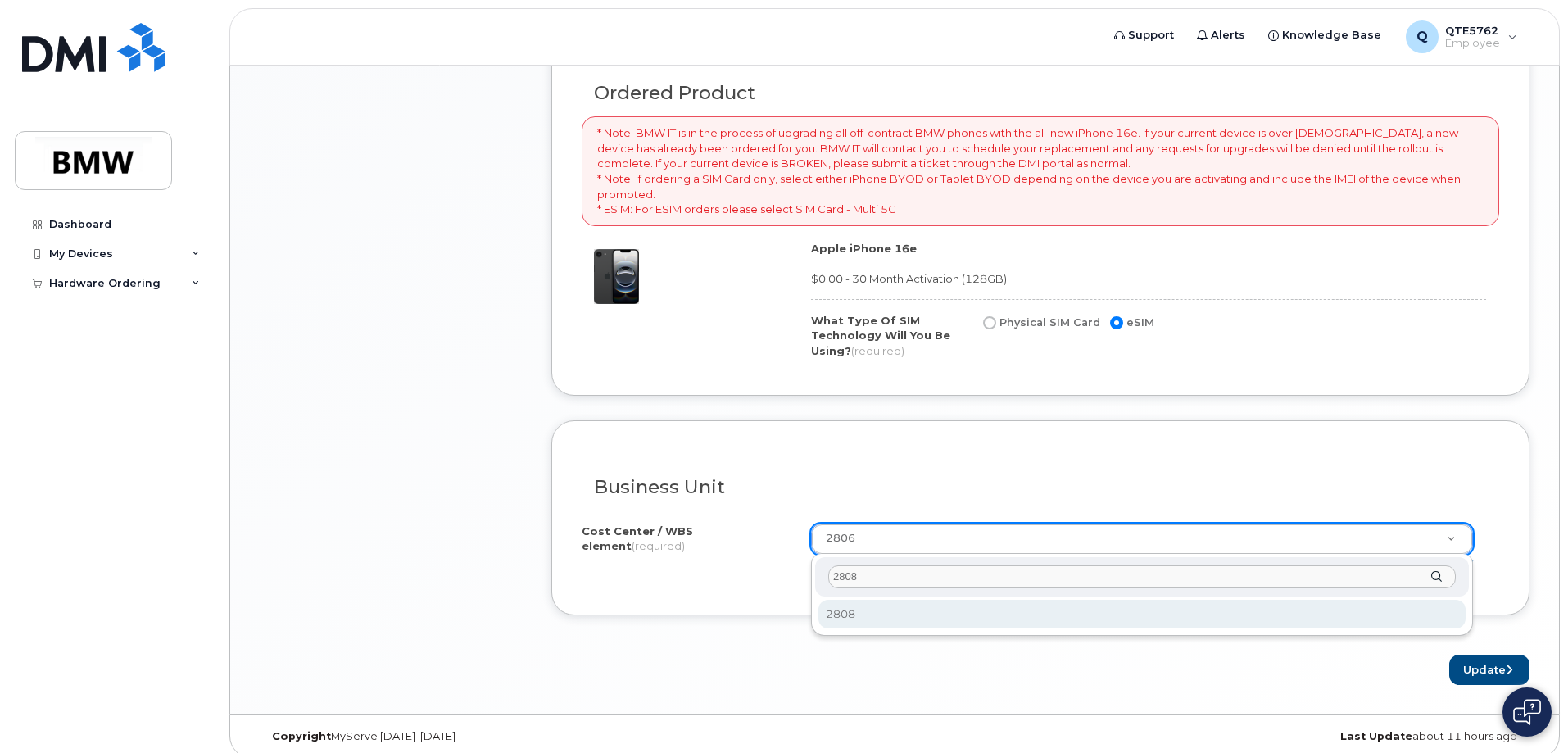
type input "2808"
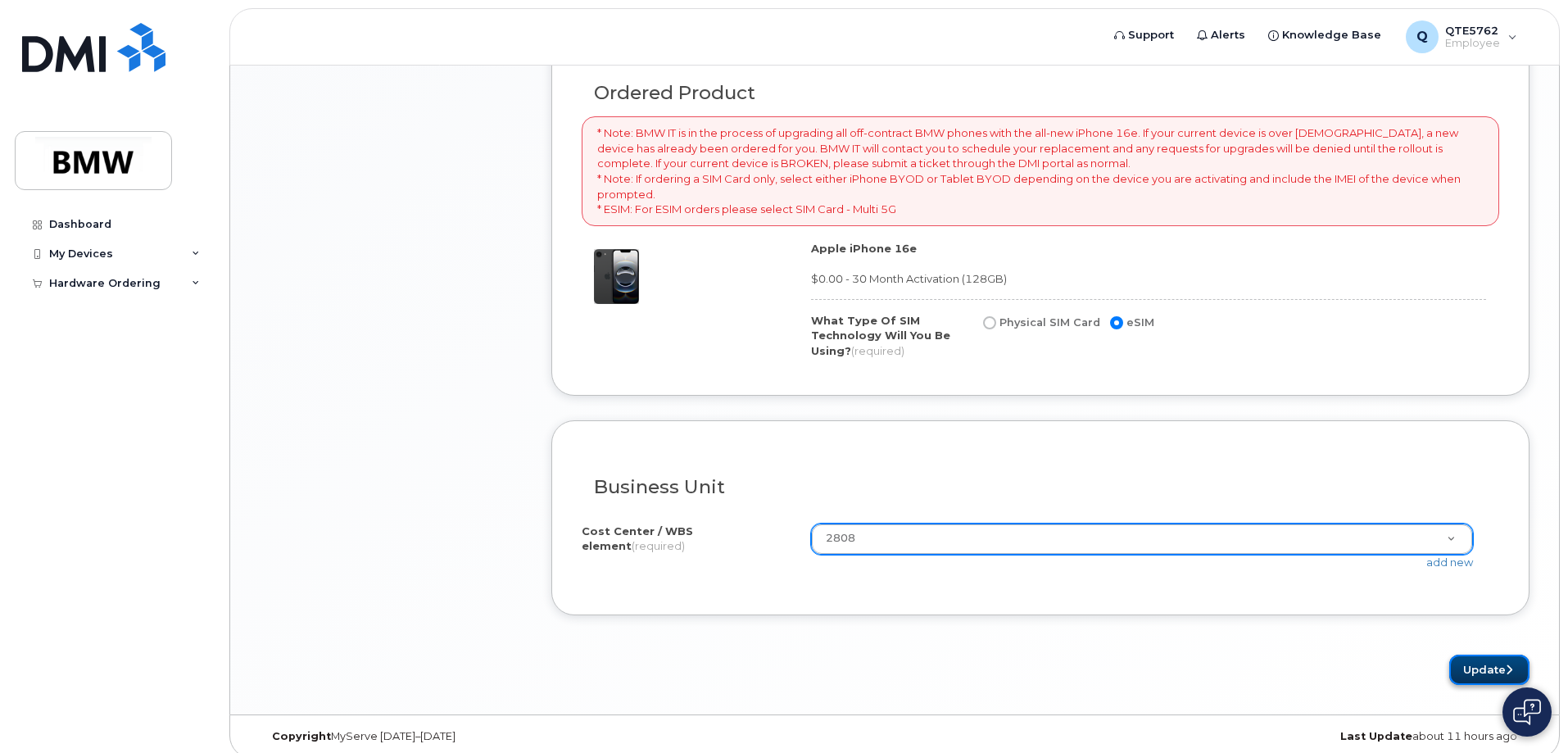
click at [1490, 666] on button "Update" at bounding box center [1489, 669] width 80 height 30
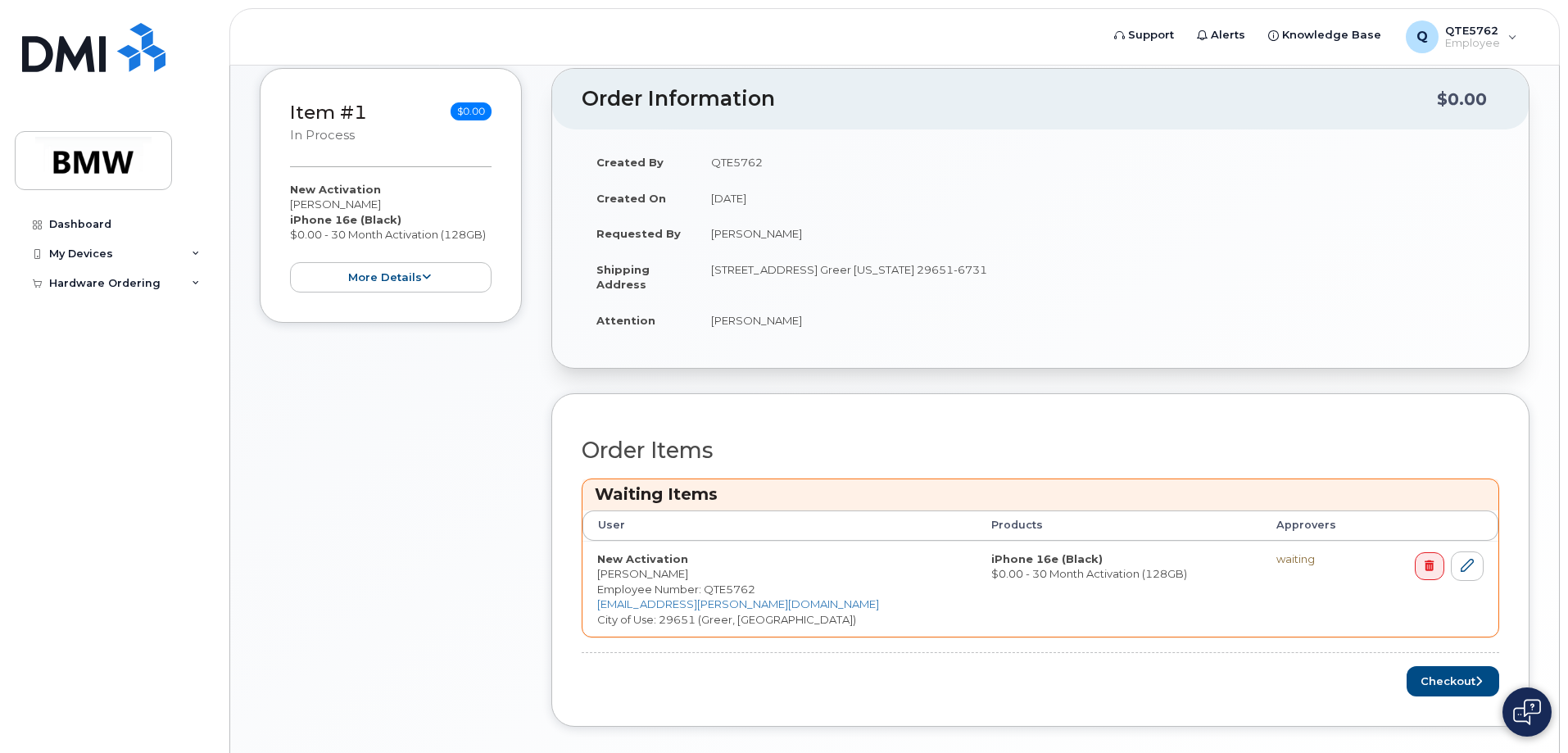
scroll to position [379, 0]
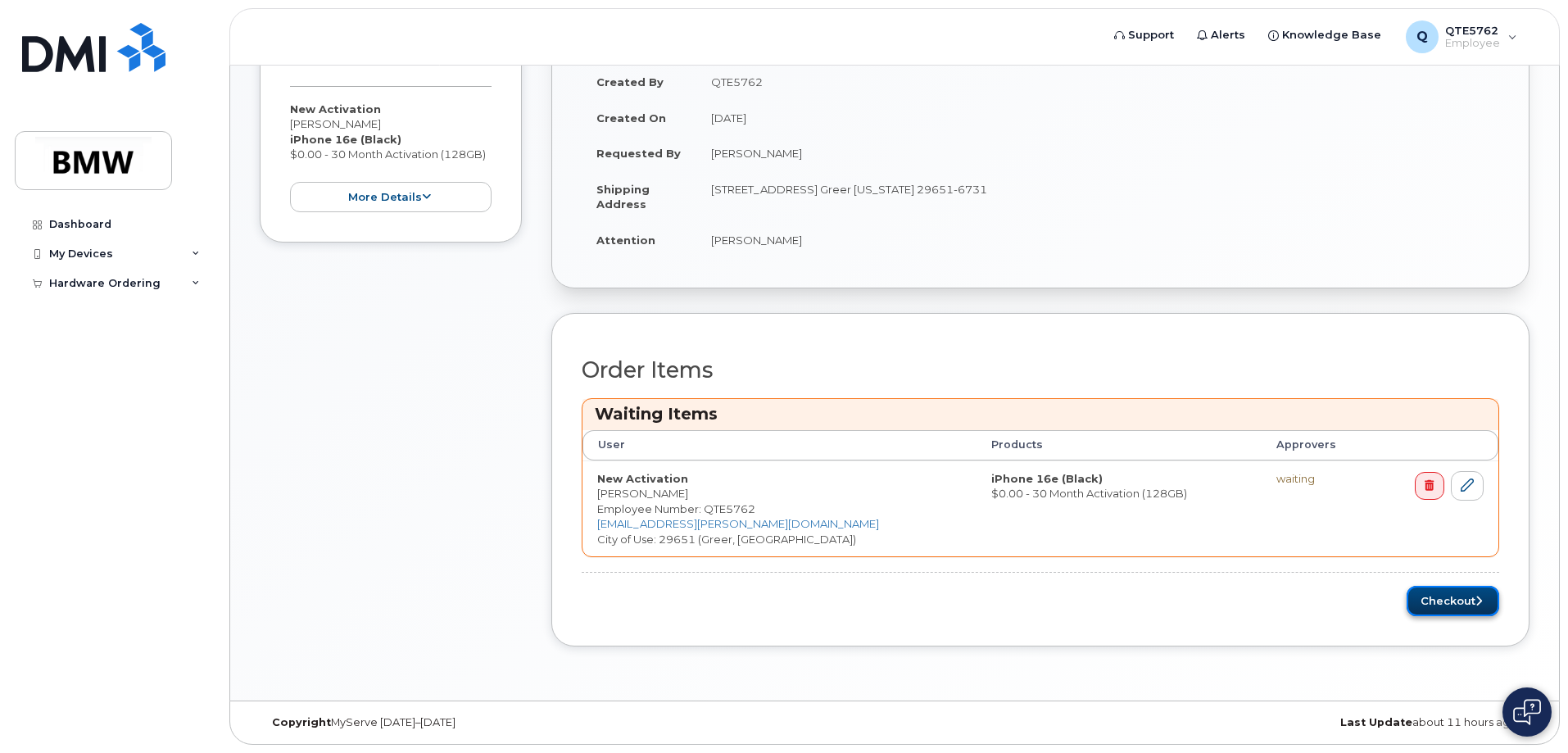
click at [1418, 602] on button "Checkout" at bounding box center [1453, 601] width 92 height 30
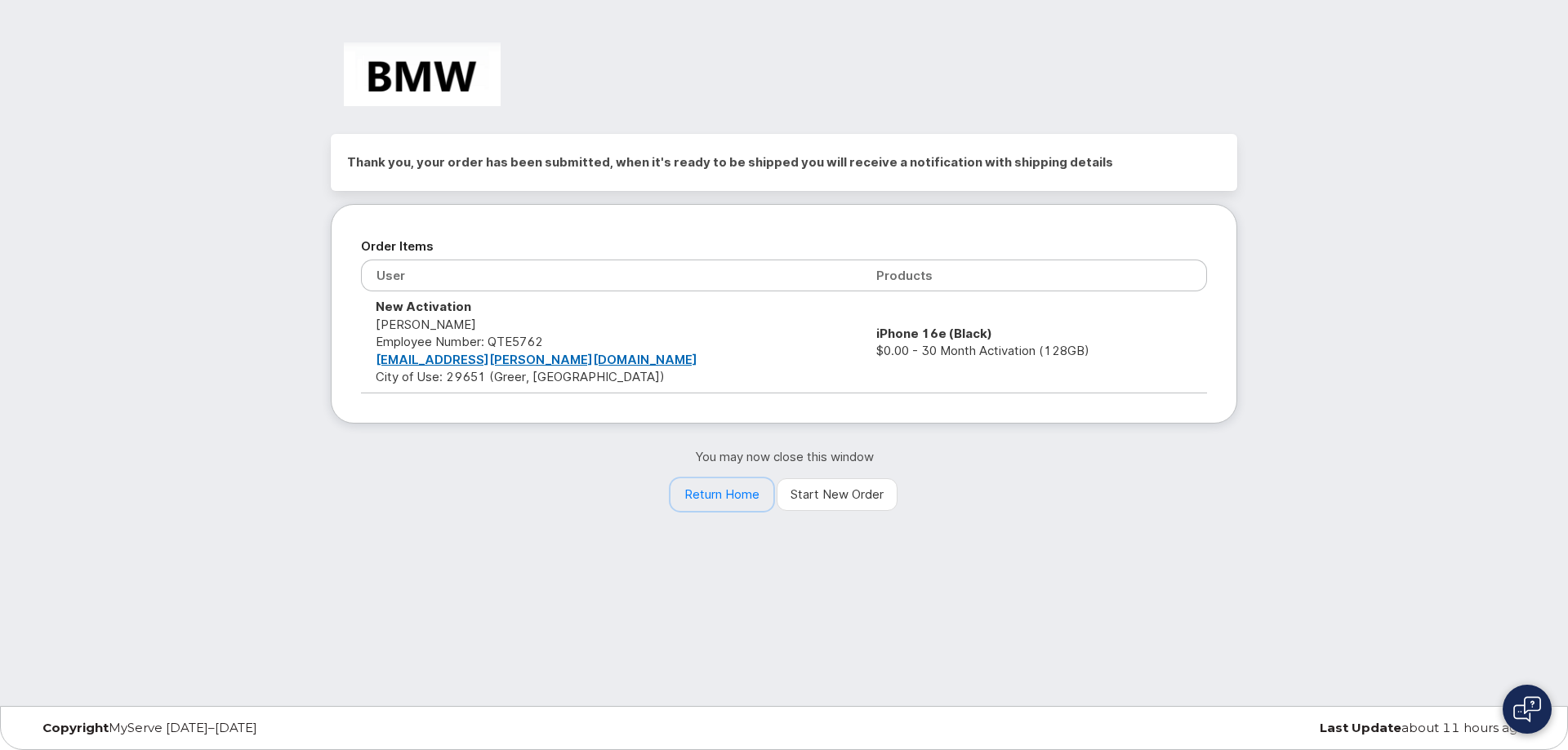
drag, startPoint x: 699, startPoint y: 497, endPoint x: 707, endPoint y: 511, distance: 16.1
click at [700, 497] on link "Return Home" at bounding box center [722, 494] width 103 height 33
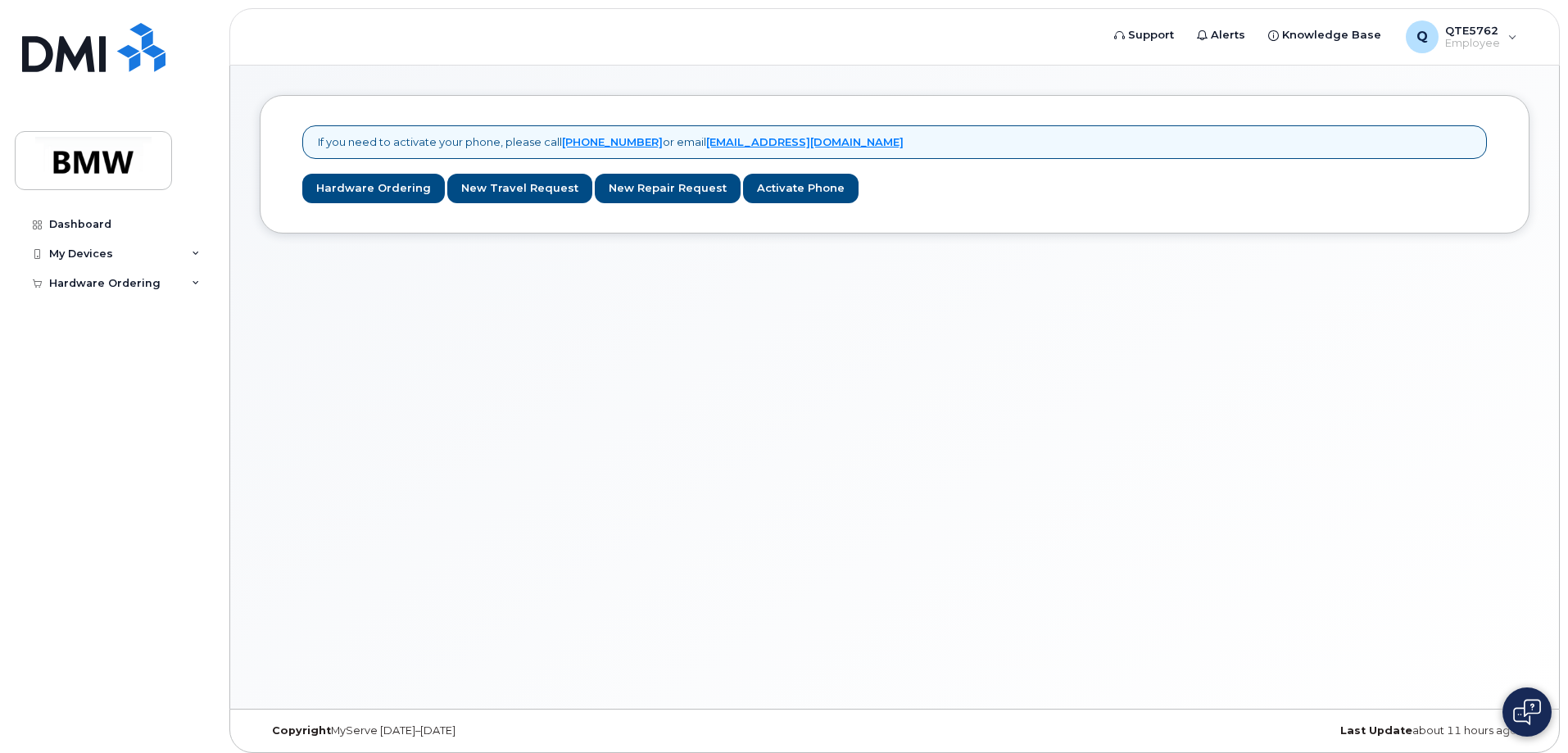
click at [1120, 504] on div "If you need to activate your phone, please call [PHONE_NUMBER] or email [EMAIL_…" at bounding box center [894, 387] width 1329 height 643
